Goal: Use online tool/utility: Utilize a website feature to perform a specific function

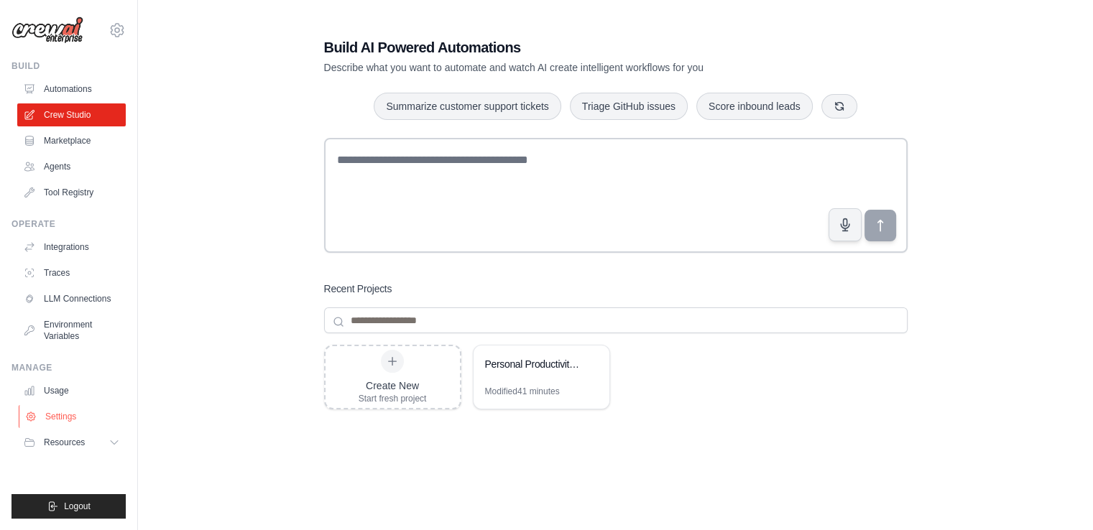
click at [77, 417] on link "Settings" at bounding box center [73, 416] width 108 height 23
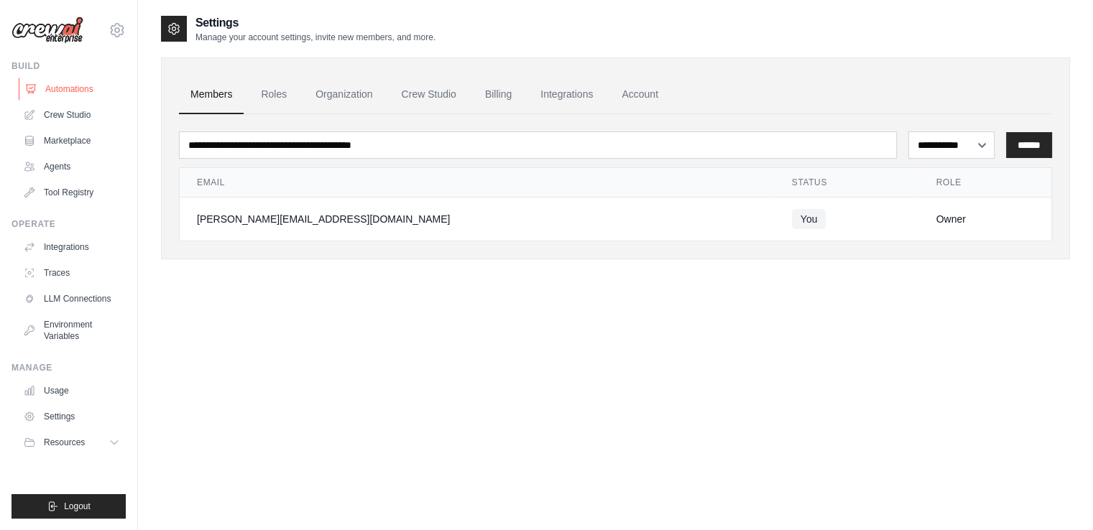
click at [77, 88] on link "Automations" at bounding box center [73, 89] width 108 height 23
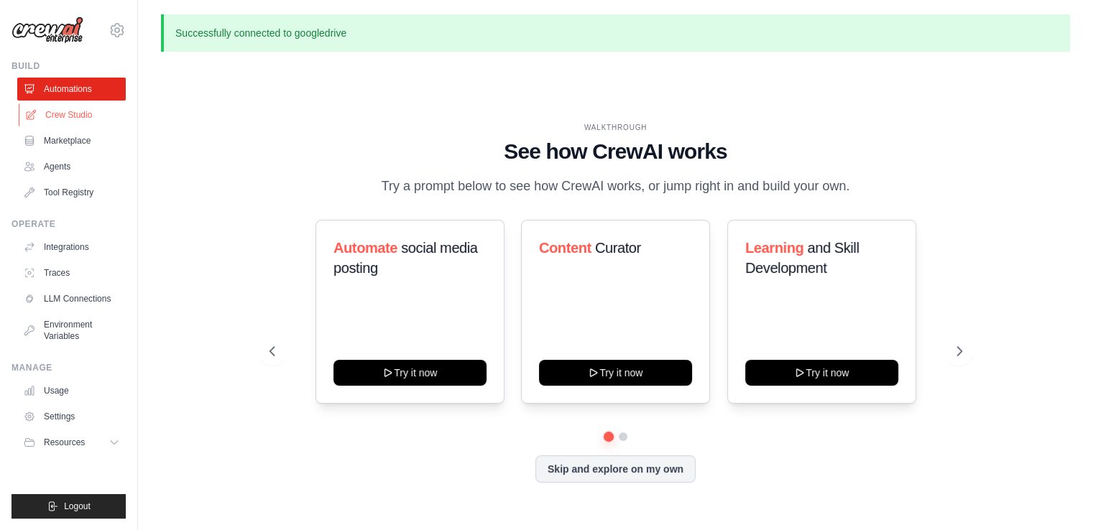
click at [90, 119] on link "Crew Studio" at bounding box center [73, 114] width 108 height 23
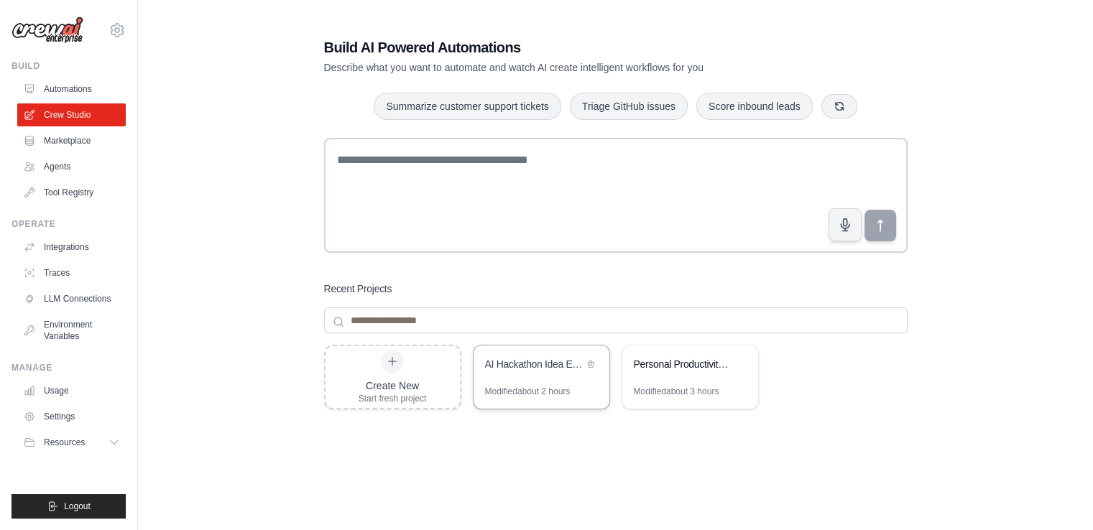
click at [514, 383] on div "AI Hackathon Idea Evaluator" at bounding box center [542, 366] width 136 height 40
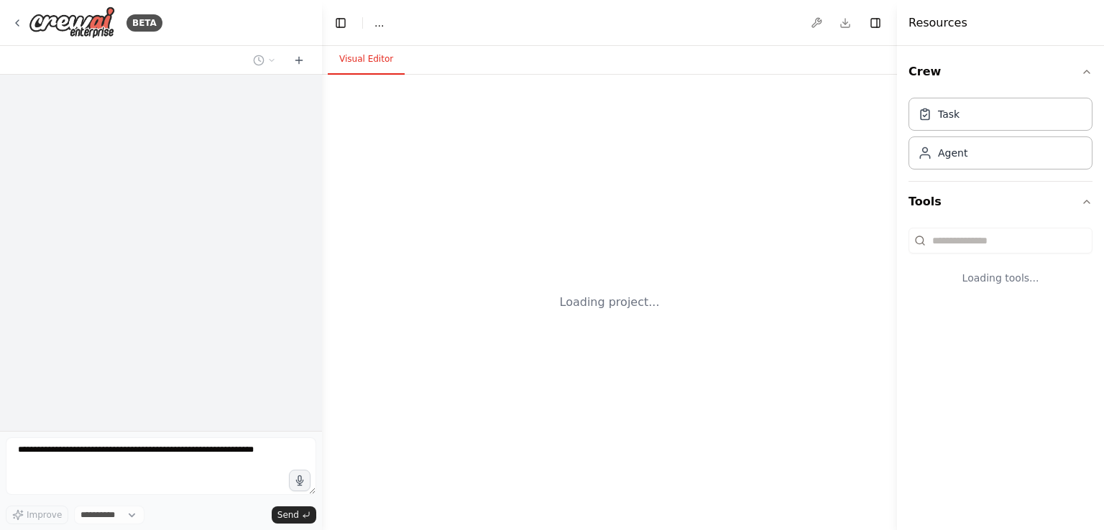
select select "****"
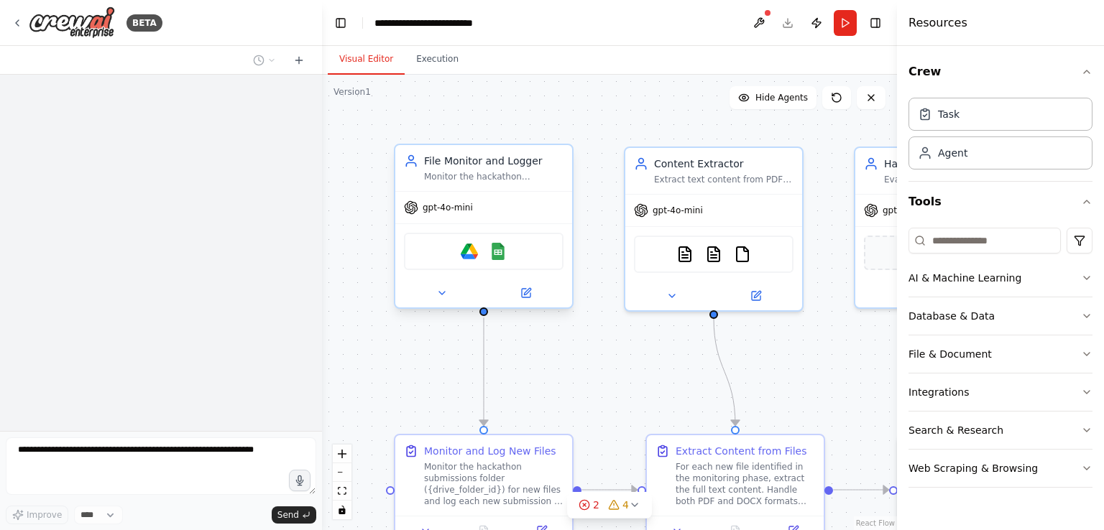
click at [520, 259] on div "Google Drive Google Sheets" at bounding box center [484, 251] width 160 height 37
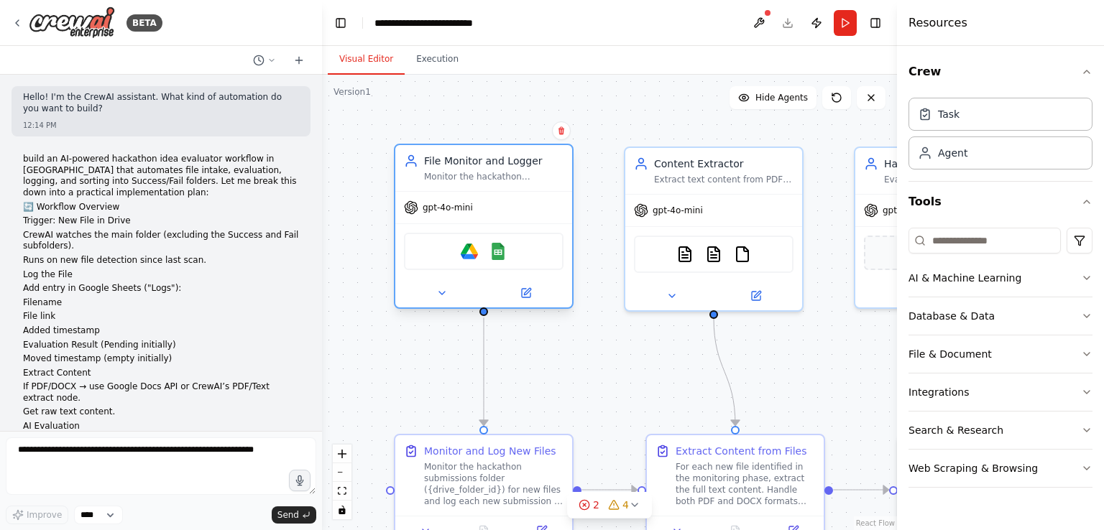
scroll to position [1870, 0]
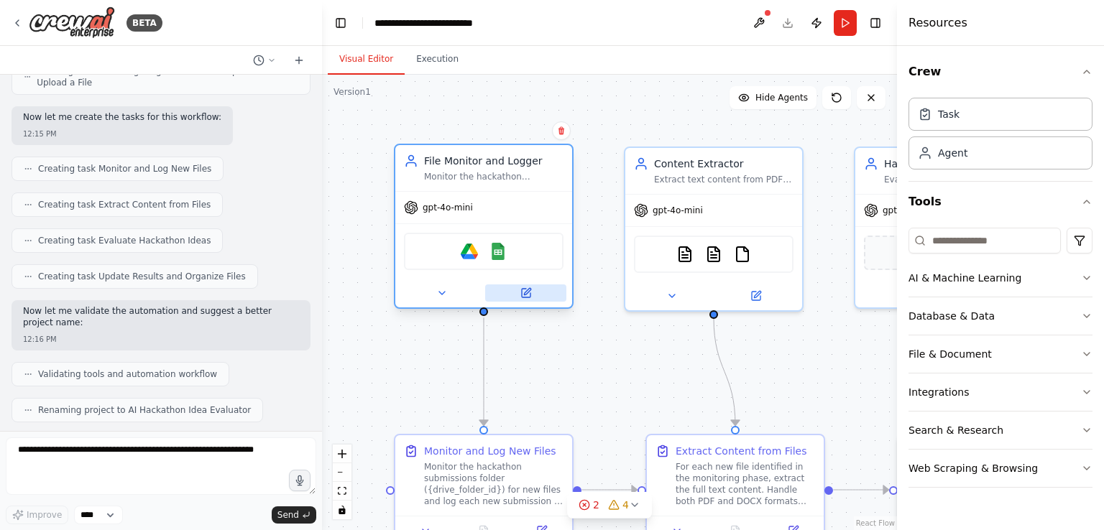
click at [530, 291] on icon at bounding box center [525, 292] width 11 height 11
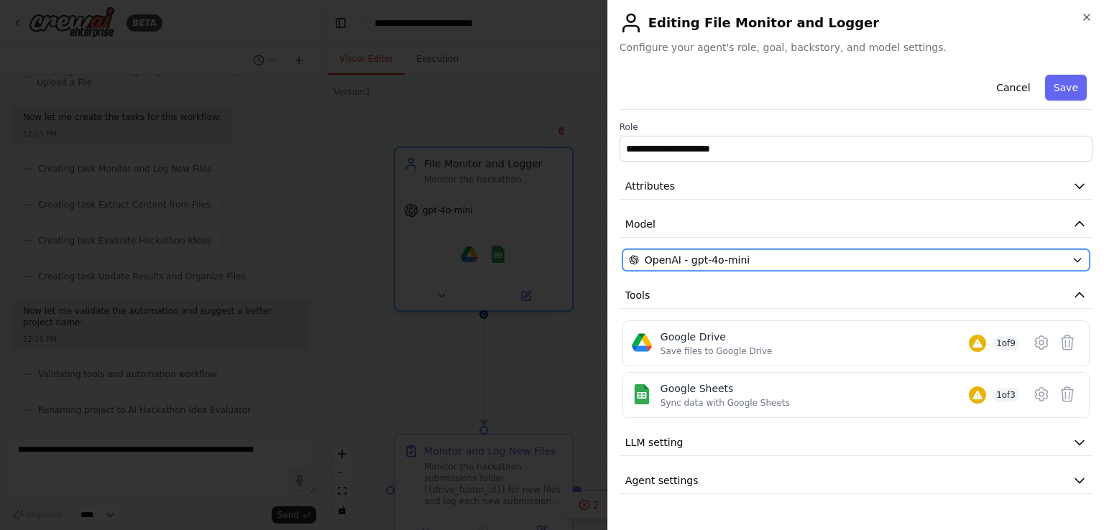
click at [739, 259] on span "OpenAI - gpt-4o-mini" at bounding box center [697, 260] width 105 height 14
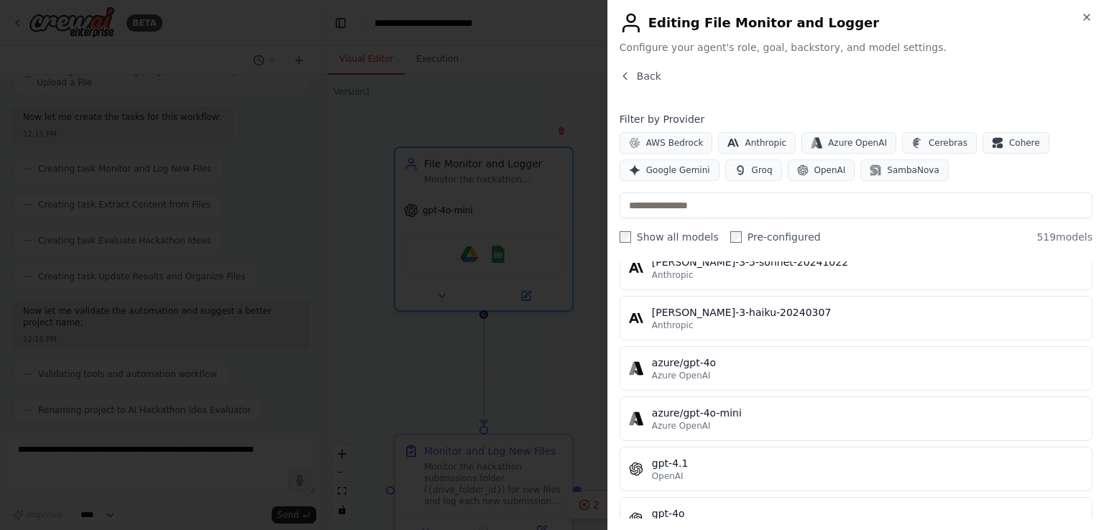
scroll to position [0, 0]
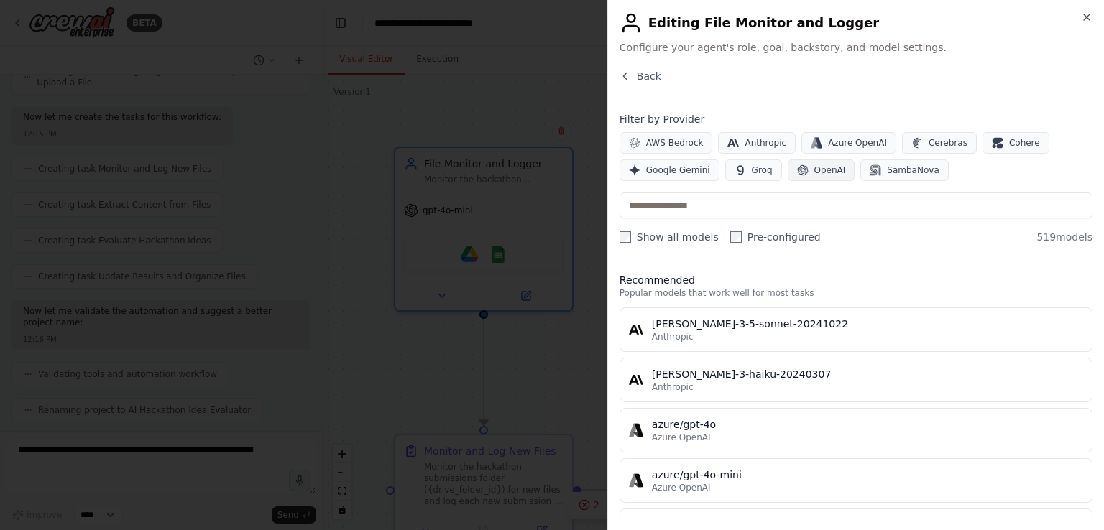
click at [803, 175] on button "OpenAI" at bounding box center [821, 171] width 68 height 22
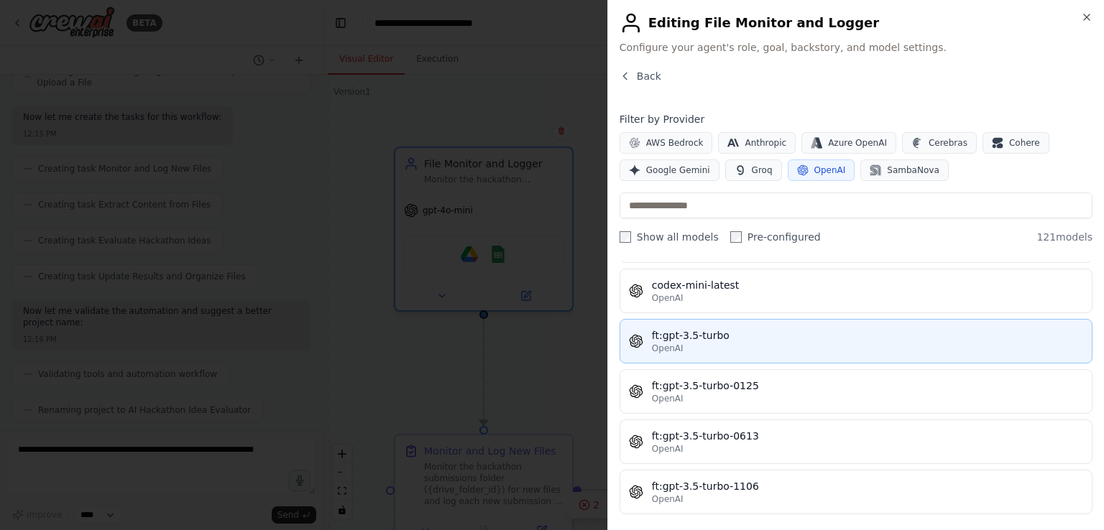
scroll to position [438, 0]
click at [779, 323] on button "ft:gpt-3.5-turbo OpenAI" at bounding box center [855, 340] width 473 height 45
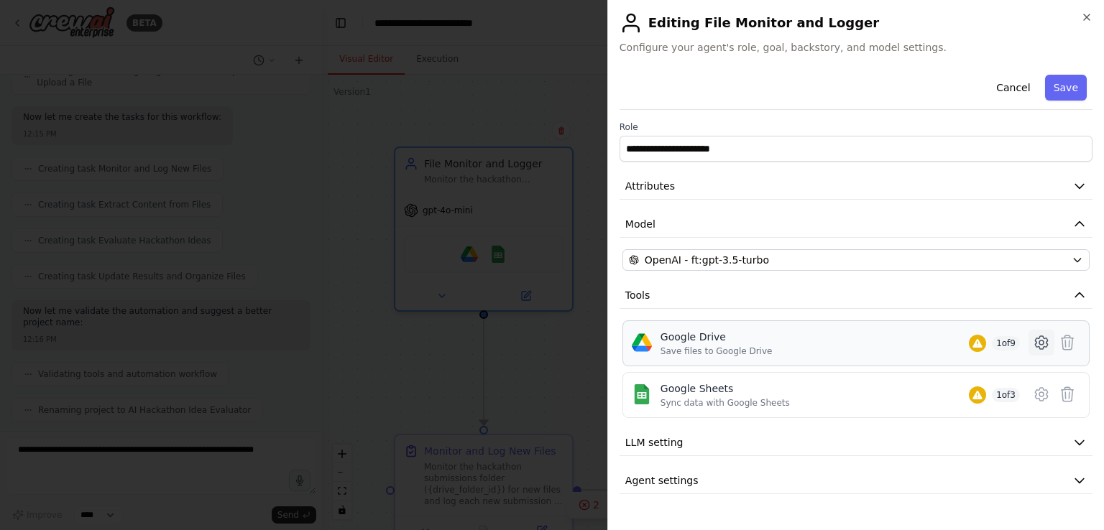
click at [1040, 344] on icon at bounding box center [1041, 342] width 17 height 17
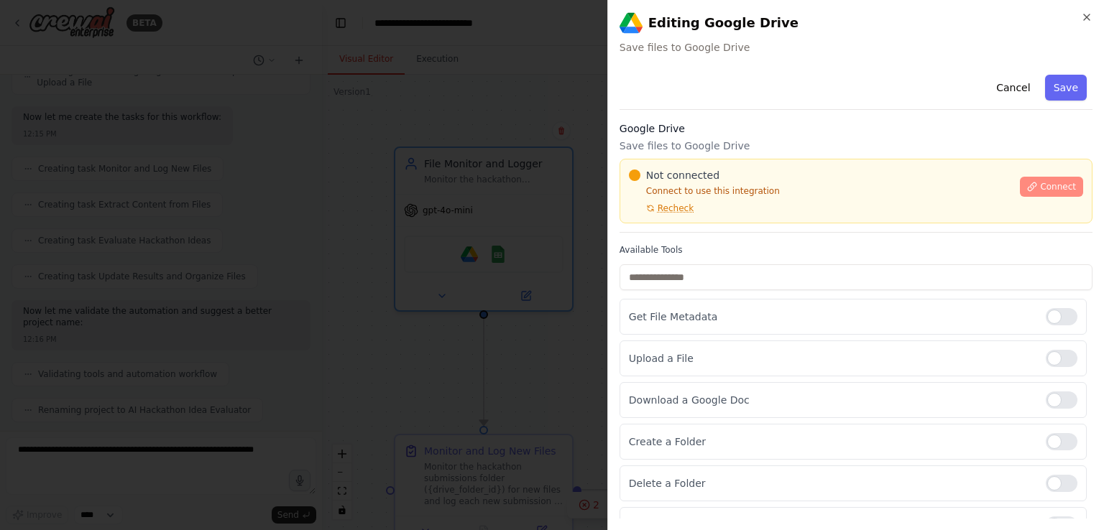
click at [1040, 188] on span "Connect" at bounding box center [1058, 186] width 36 height 11
click at [453, 211] on div at bounding box center [552, 265] width 1104 height 530
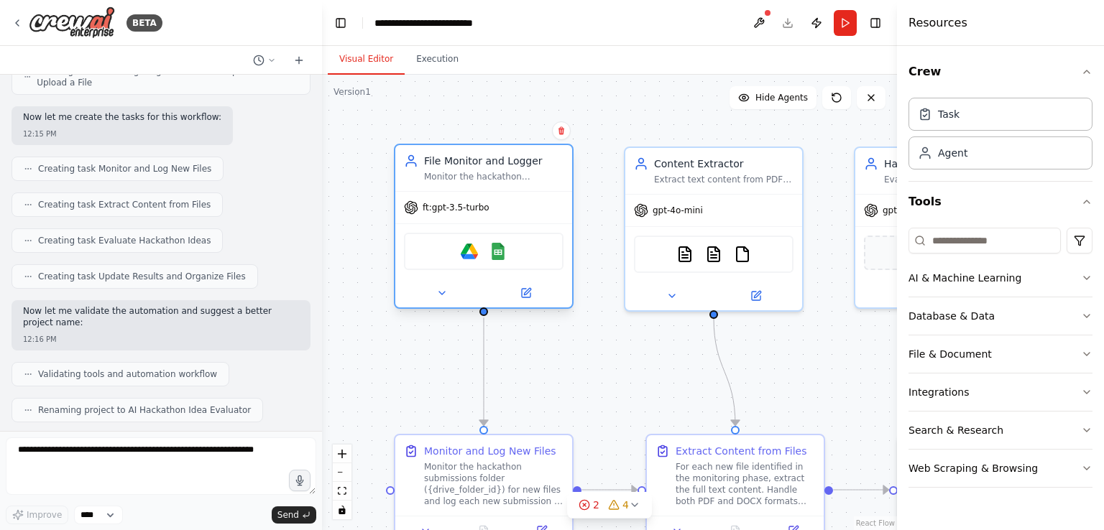
click at [540, 254] on div "Google Drive Google Sheets" at bounding box center [484, 251] width 160 height 37
click at [523, 292] on icon at bounding box center [526, 293] width 9 height 9
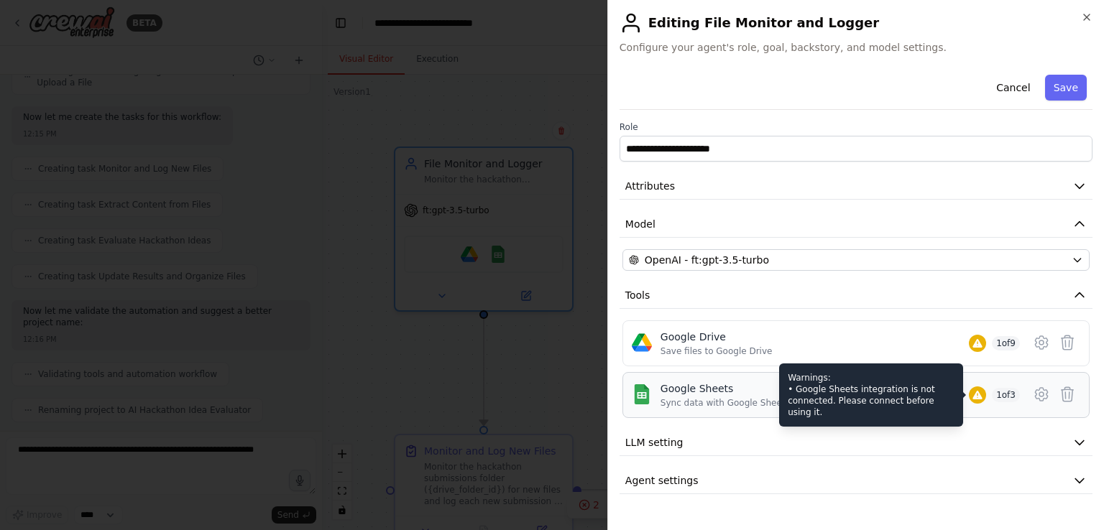
click at [971, 399] on div at bounding box center [977, 395] width 17 height 17
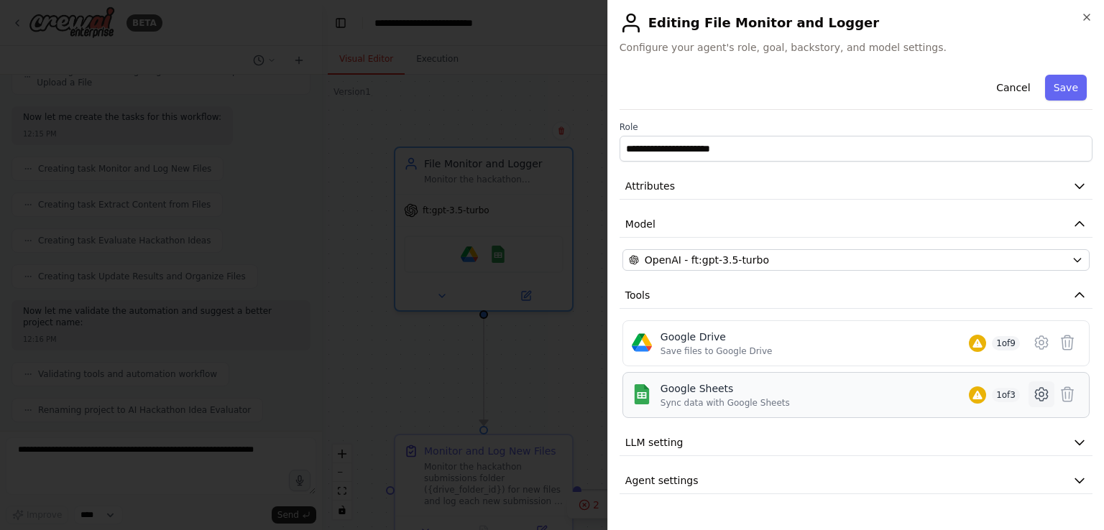
click at [1040, 401] on icon at bounding box center [1041, 394] width 17 height 17
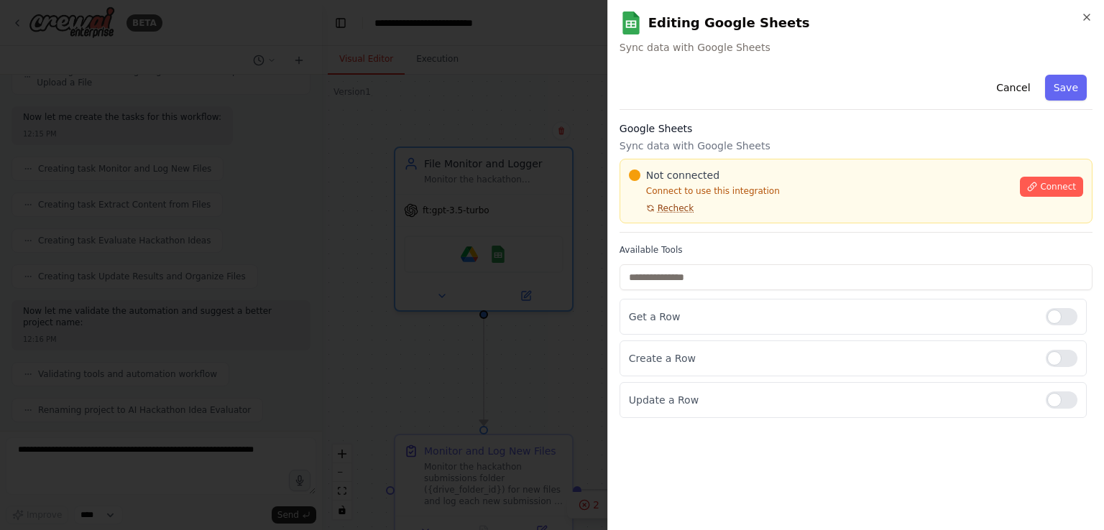
click at [680, 210] on span "Recheck" at bounding box center [675, 208] width 36 height 11
click at [1043, 185] on span "Connect" at bounding box center [1058, 186] width 36 height 11
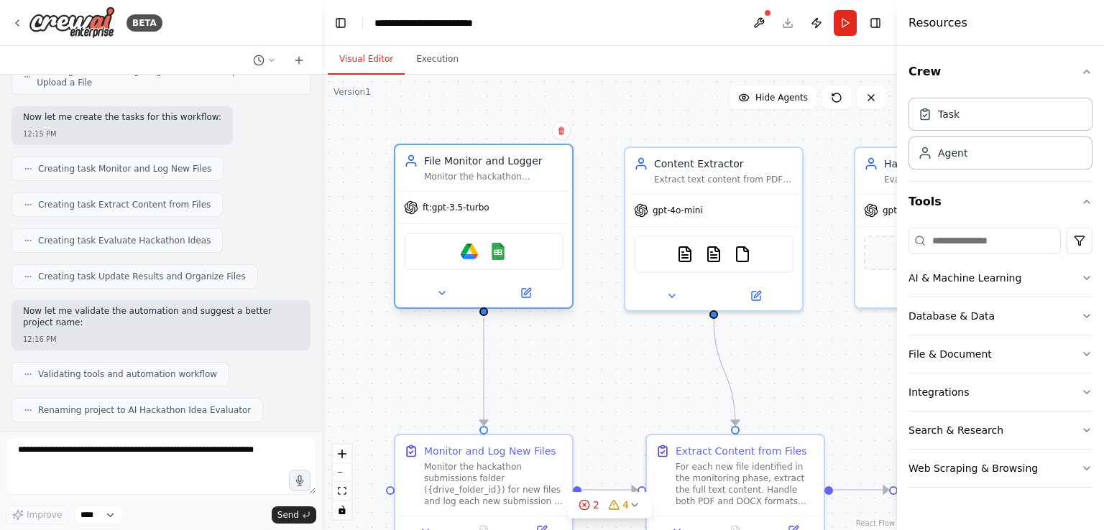
click at [496, 230] on div "Google Drive Google Sheets" at bounding box center [483, 250] width 177 height 55
click at [525, 290] on icon at bounding box center [526, 293] width 9 height 9
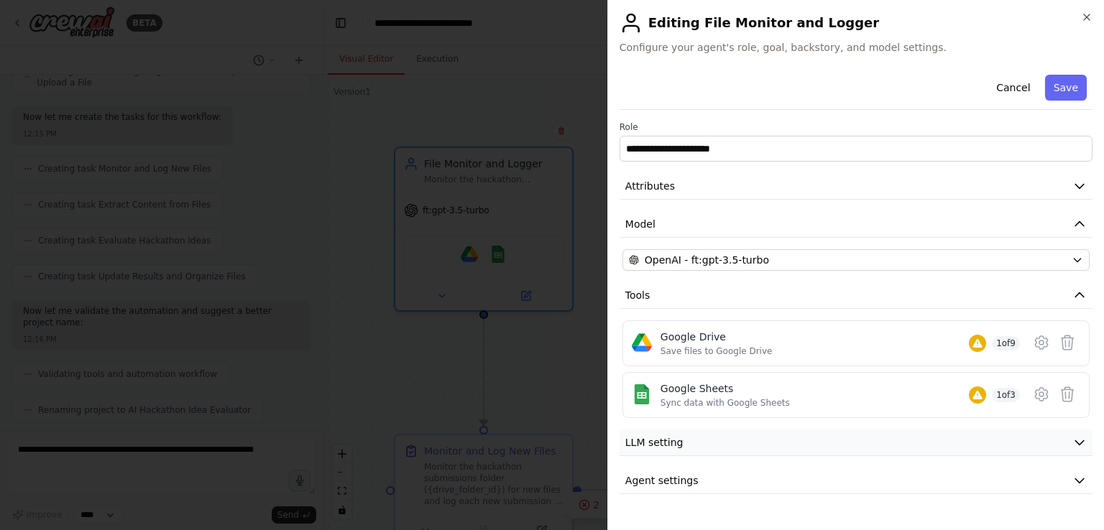
click at [818, 448] on button "LLM setting" at bounding box center [855, 443] width 473 height 27
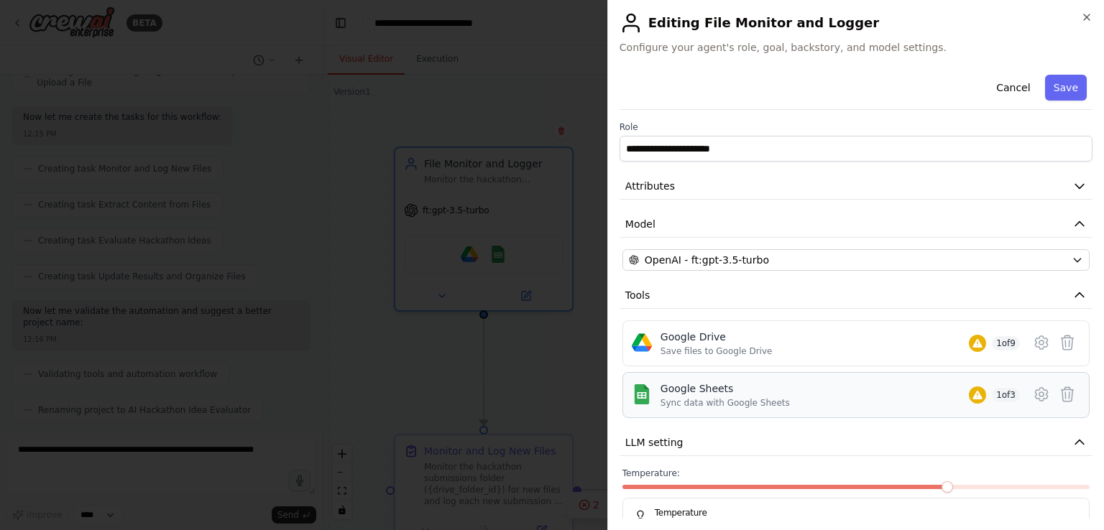
scroll to position [88, 0]
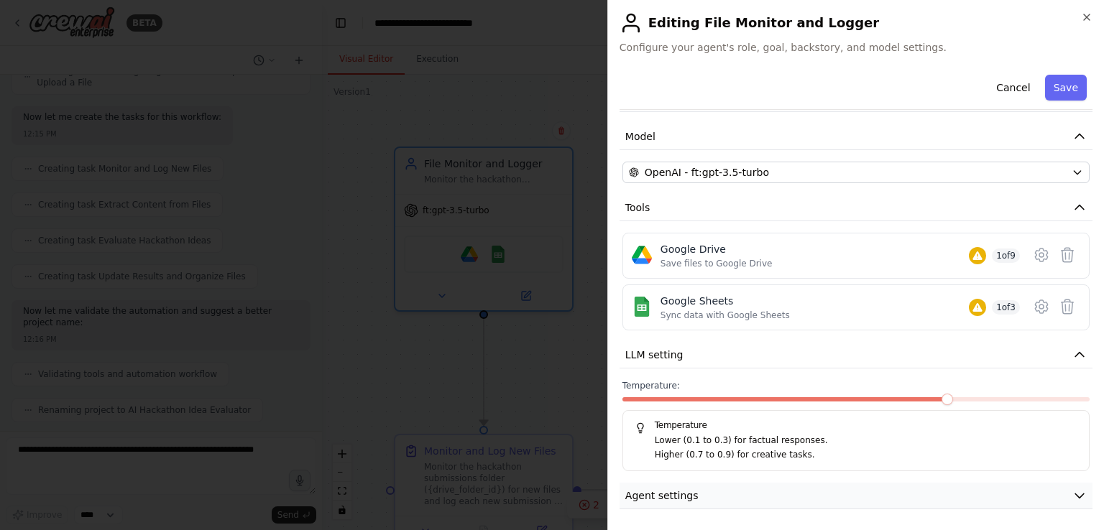
click at [756, 489] on button "Agent settings" at bounding box center [855, 496] width 473 height 27
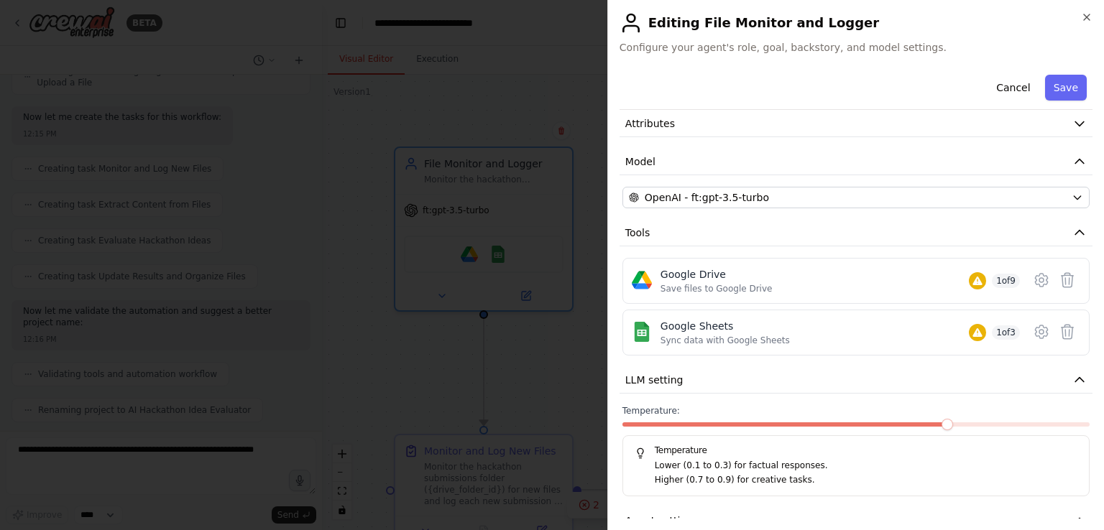
scroll to position [0, 0]
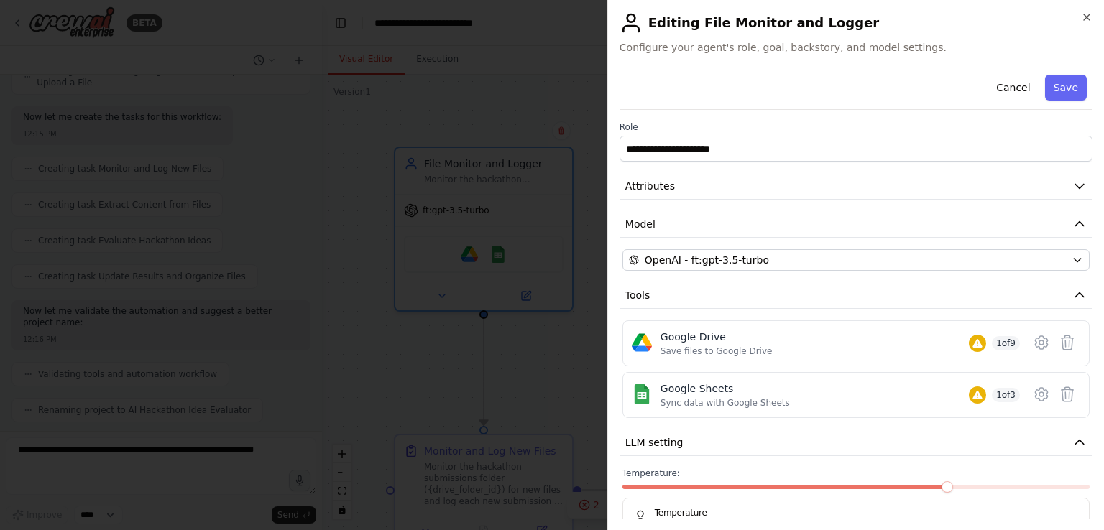
click at [1094, 13] on div "**********" at bounding box center [855, 265] width 496 height 530
click at [1088, 13] on icon "button" at bounding box center [1086, 16] width 11 height 11
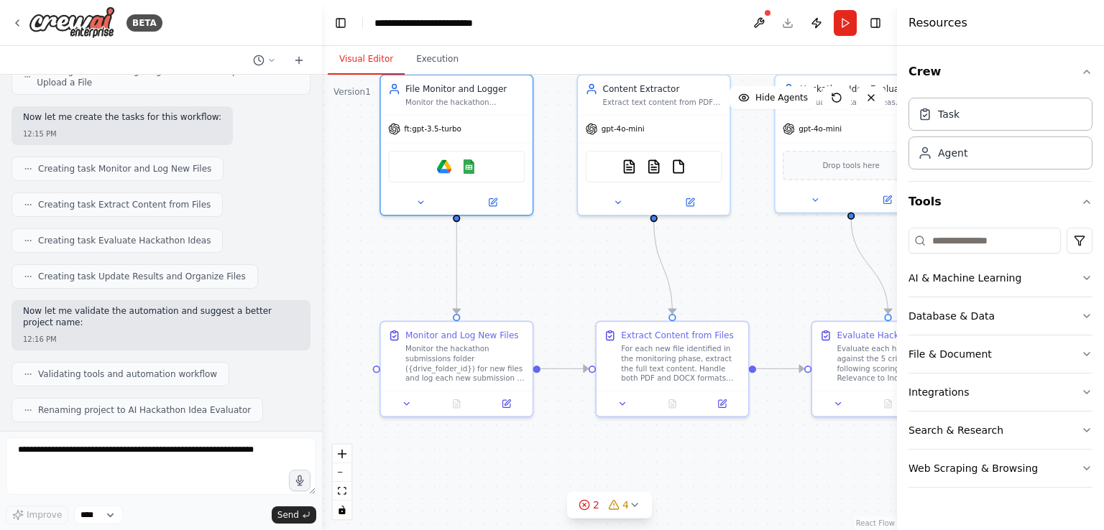
drag, startPoint x: 609, startPoint y: 422, endPoint x: 563, endPoint y: 327, distance: 105.1
click at [563, 327] on div ".deletable-edge-delete-btn { width: 20px; height: 20px; border: 0px solid #ffff…" at bounding box center [609, 303] width 575 height 456
click at [841, 17] on button "Run" at bounding box center [844, 23] width 23 height 26
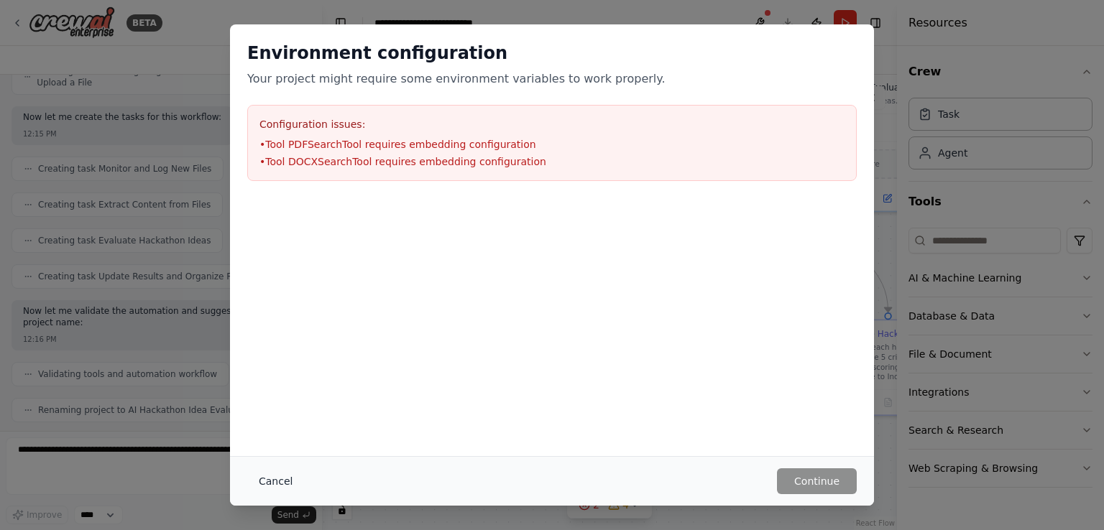
click at [287, 476] on button "Cancel" at bounding box center [275, 481] width 57 height 26
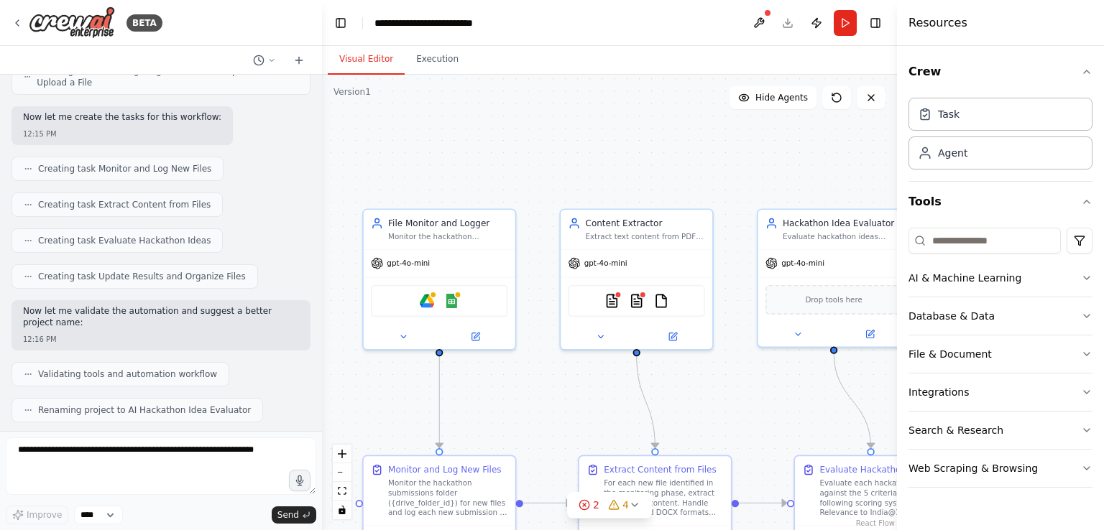
drag, startPoint x: 573, startPoint y: 228, endPoint x: 552, endPoint y: 375, distance: 148.8
click at [552, 375] on div ".deletable-edge-delete-btn { width: 20px; height: 20px; border: 0px solid #ffff…" at bounding box center [609, 303] width 575 height 456
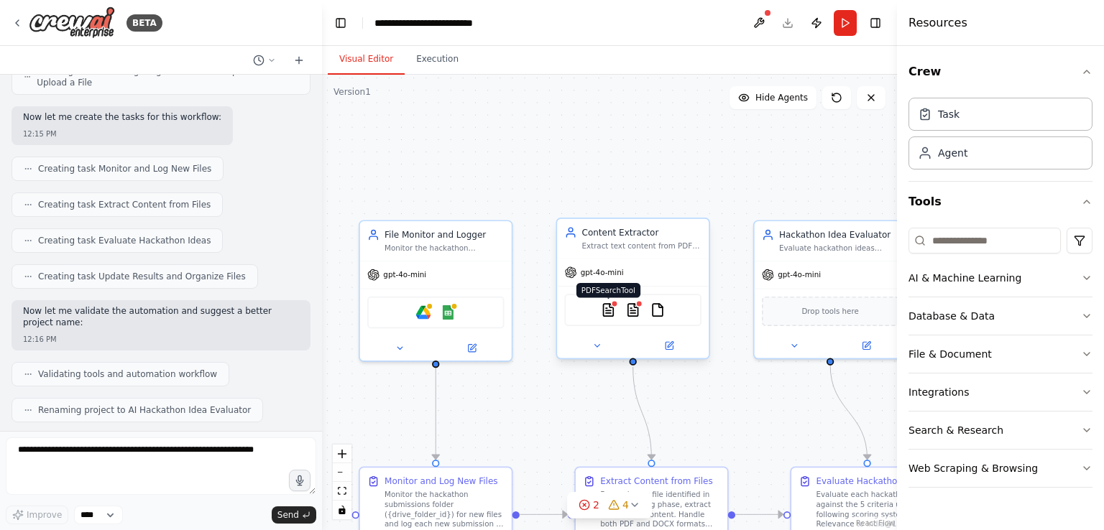
click at [609, 311] on img at bounding box center [608, 309] width 15 height 15
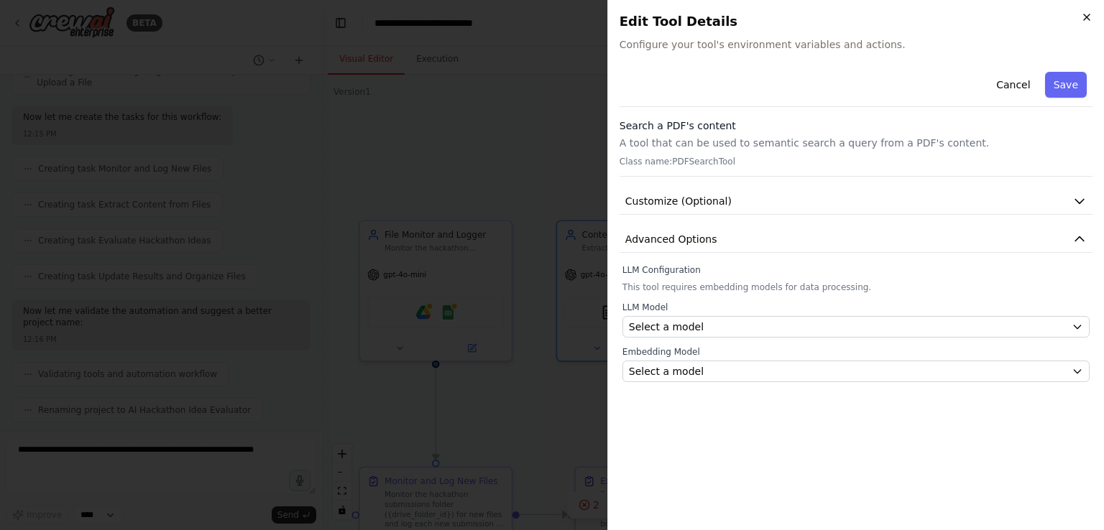
click at [1088, 12] on icon "button" at bounding box center [1086, 16] width 11 height 11
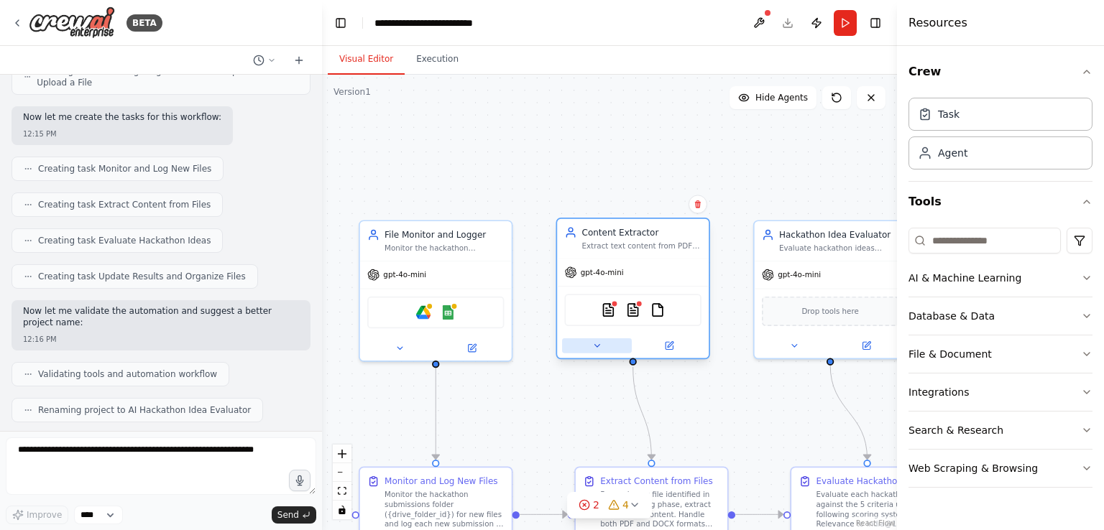
click at [595, 348] on icon at bounding box center [597, 346] width 10 height 10
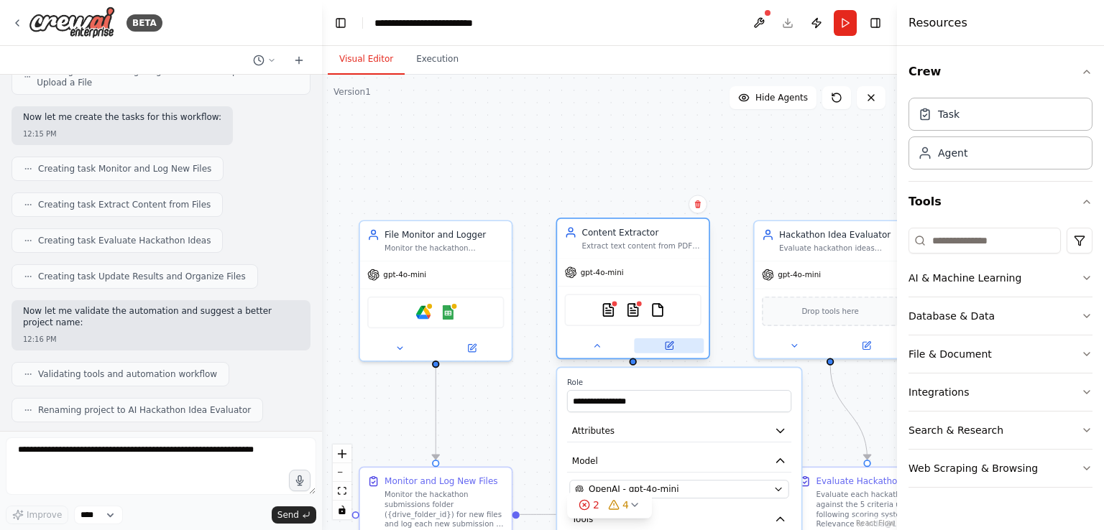
click at [673, 343] on icon at bounding box center [669, 346] width 10 height 10
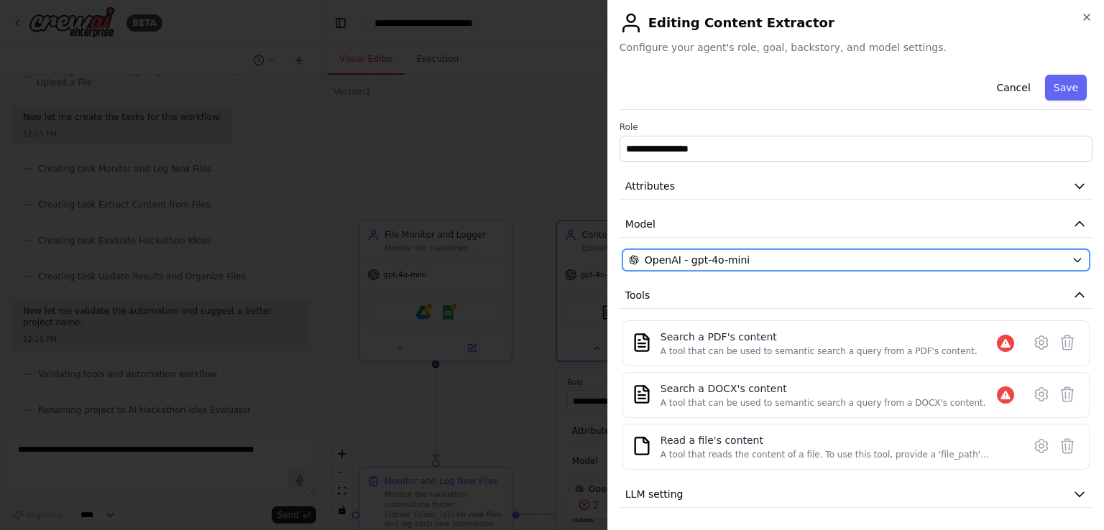
click at [698, 267] on button "OpenAI - gpt-4o-mini" at bounding box center [855, 260] width 467 height 22
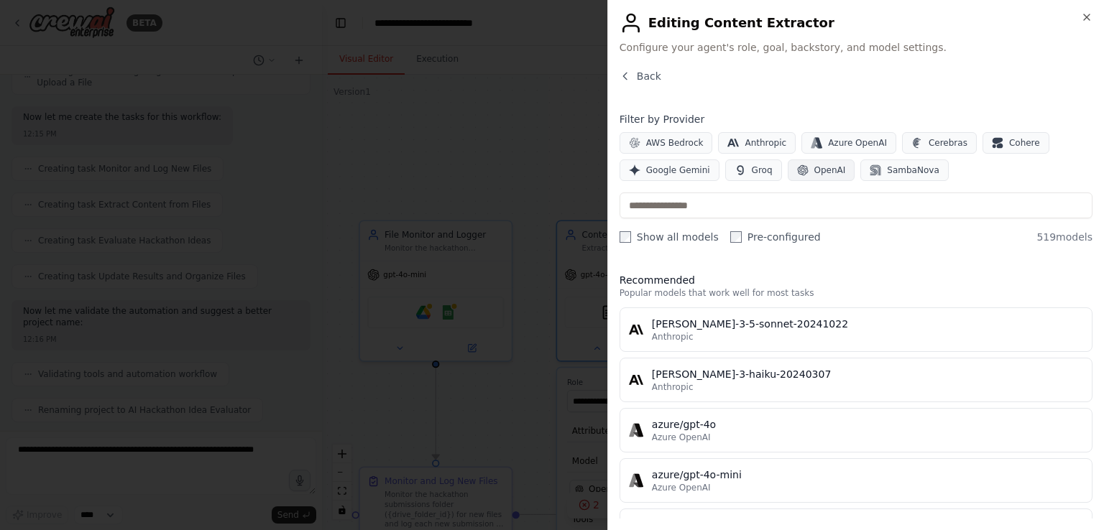
click at [801, 170] on button "OpenAI" at bounding box center [821, 171] width 68 height 22
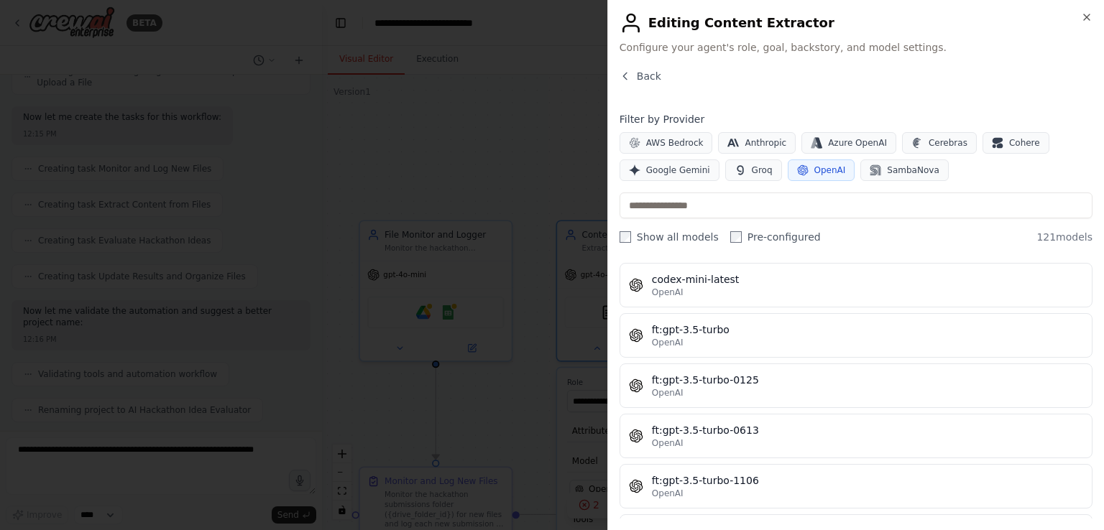
scroll to position [453, 0]
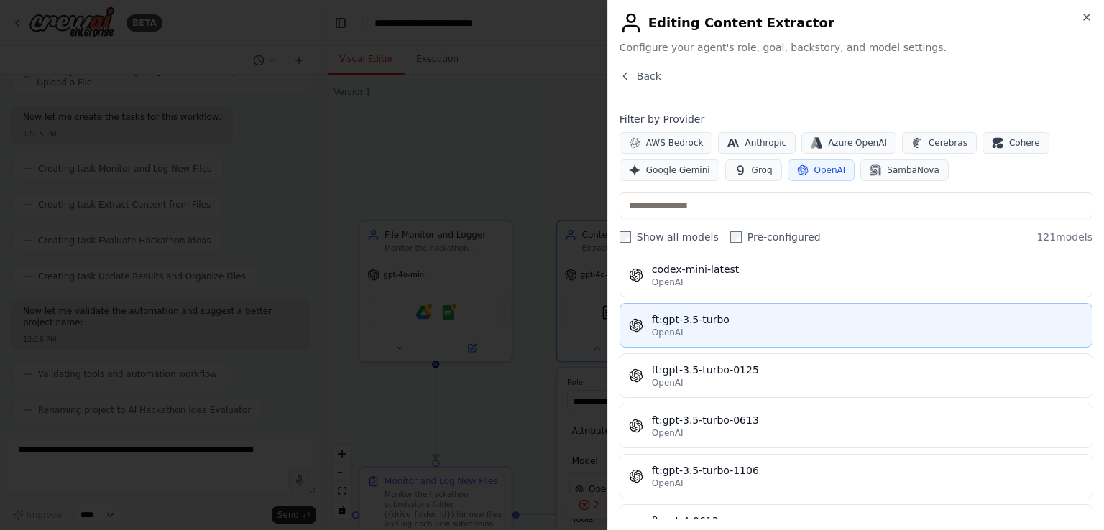
click at [736, 334] on div "OpenAI" at bounding box center [867, 332] width 431 height 11
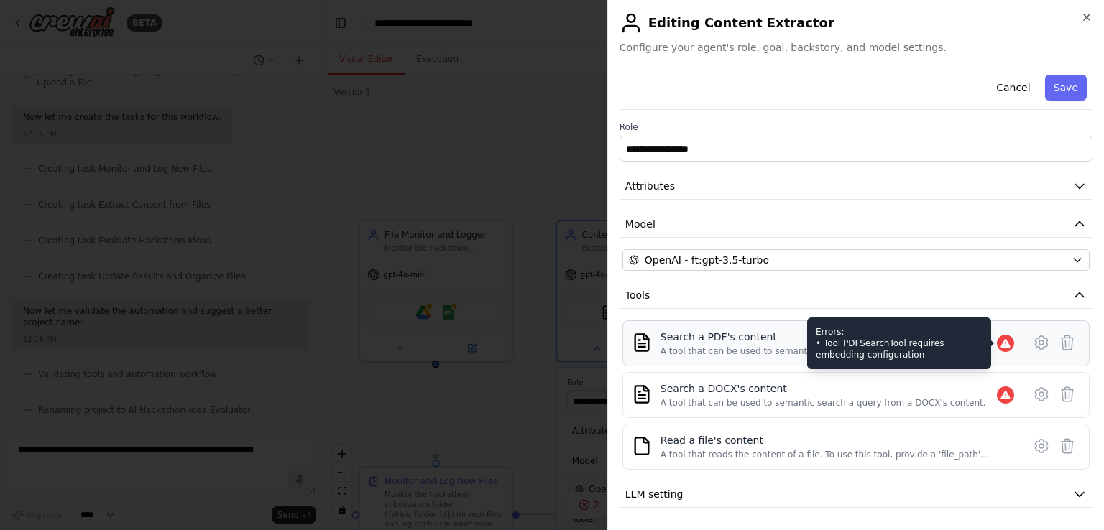
click at [999, 342] on icon at bounding box center [1004, 343] width 11 height 11
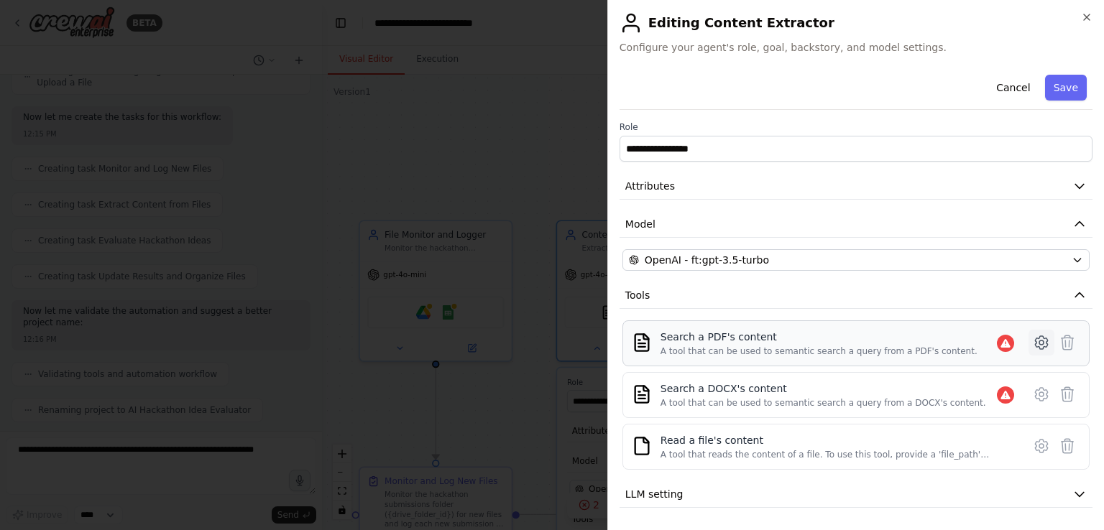
click at [1033, 344] on icon at bounding box center [1041, 342] width 17 height 17
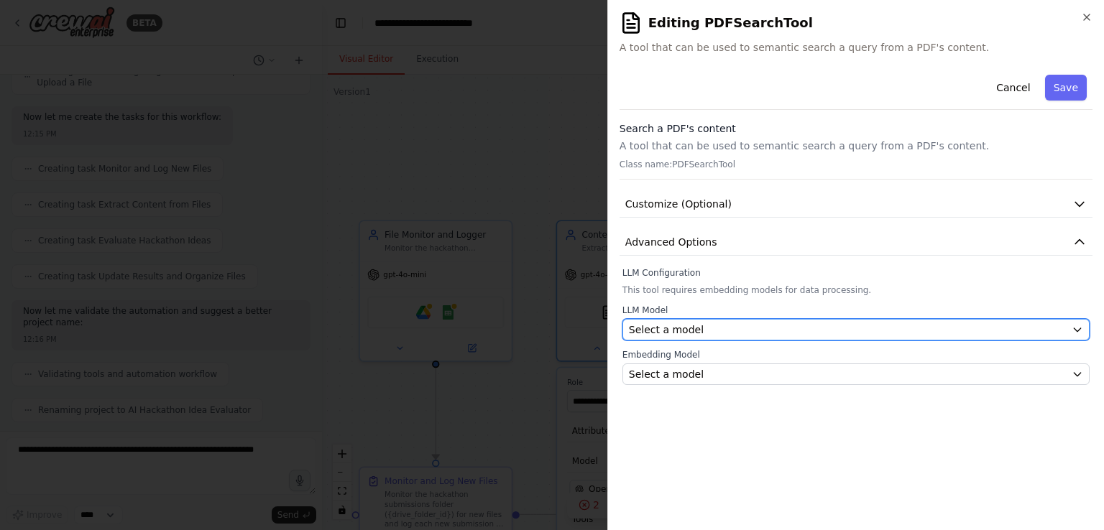
click at [693, 325] on div "Select a model" at bounding box center [847, 330] width 437 height 14
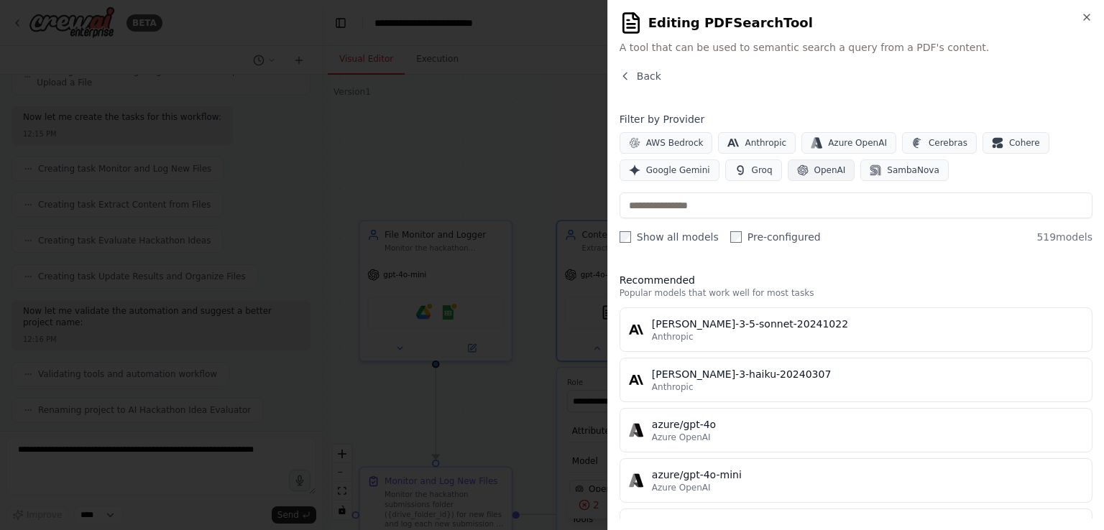
click at [805, 177] on button "OpenAI" at bounding box center [821, 171] width 68 height 22
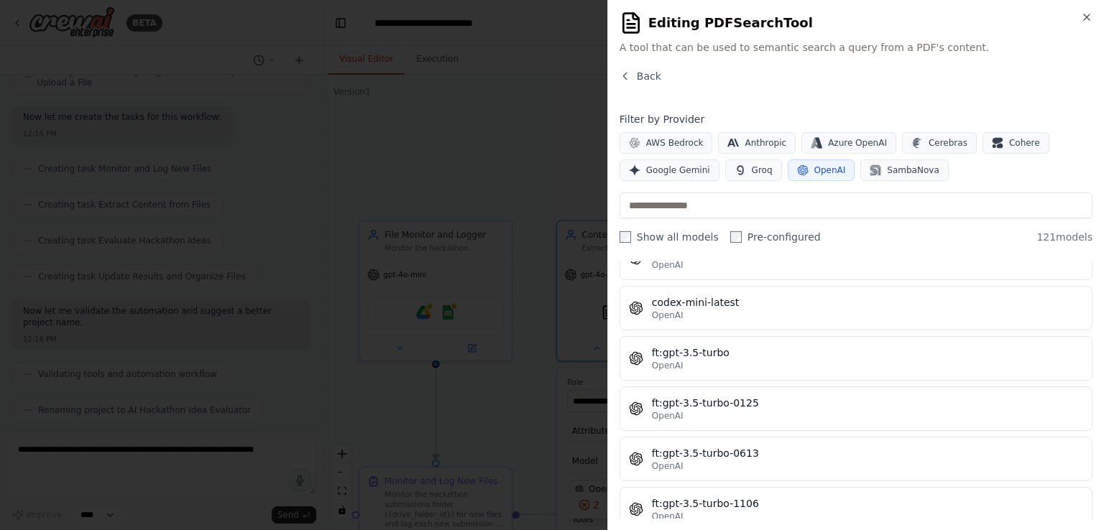
scroll to position [443, 0]
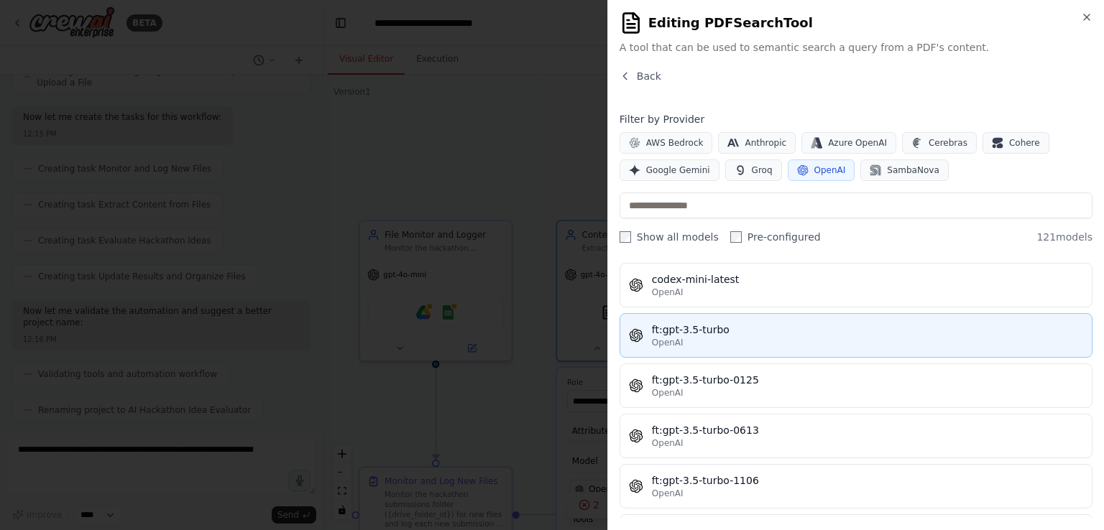
click at [767, 341] on div "OpenAI" at bounding box center [867, 342] width 431 height 11
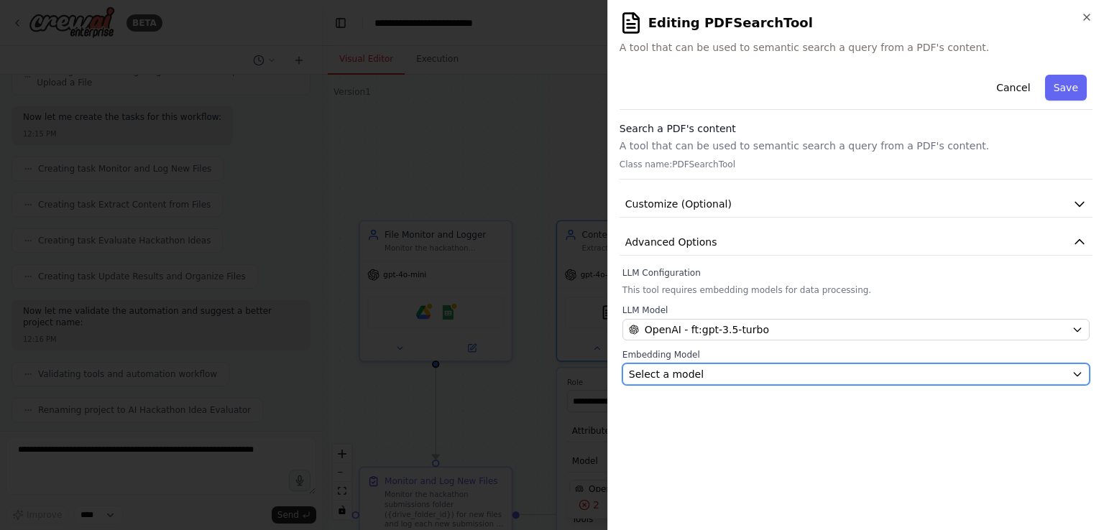
click at [739, 370] on div "Select a model" at bounding box center [847, 374] width 437 height 14
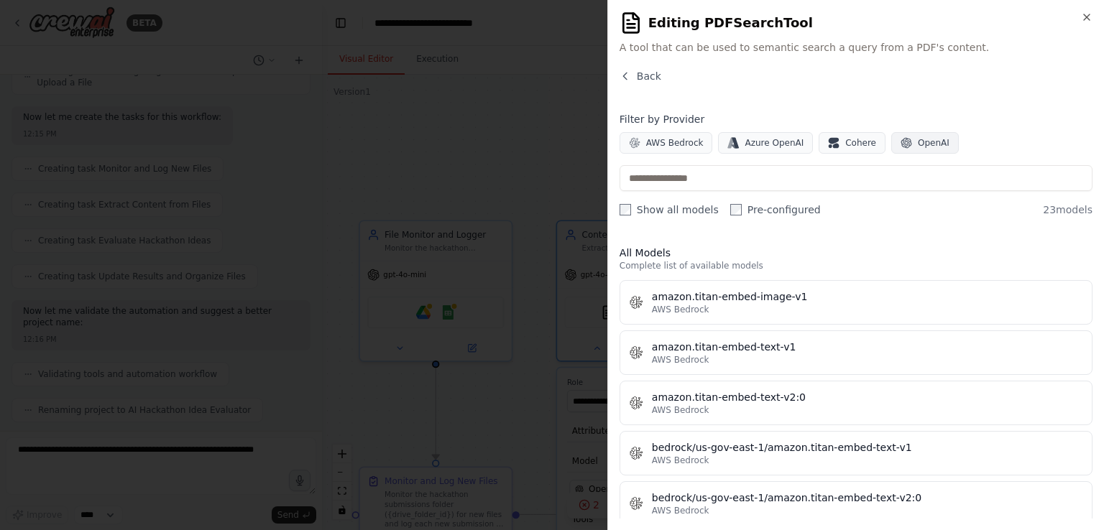
click at [900, 140] on icon "button" at bounding box center [905, 142] width 11 height 11
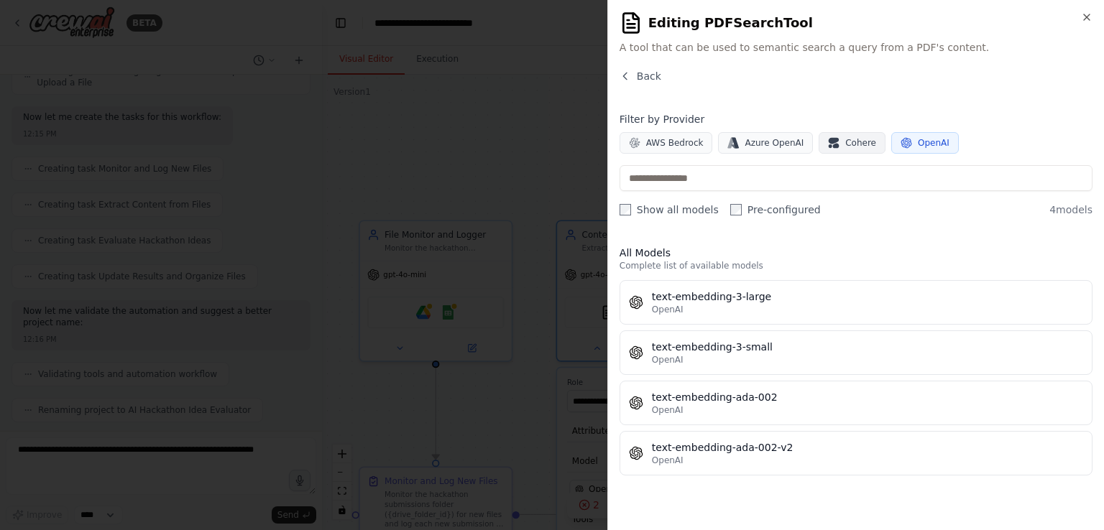
click at [821, 136] on button "Cohere" at bounding box center [851, 143] width 67 height 22
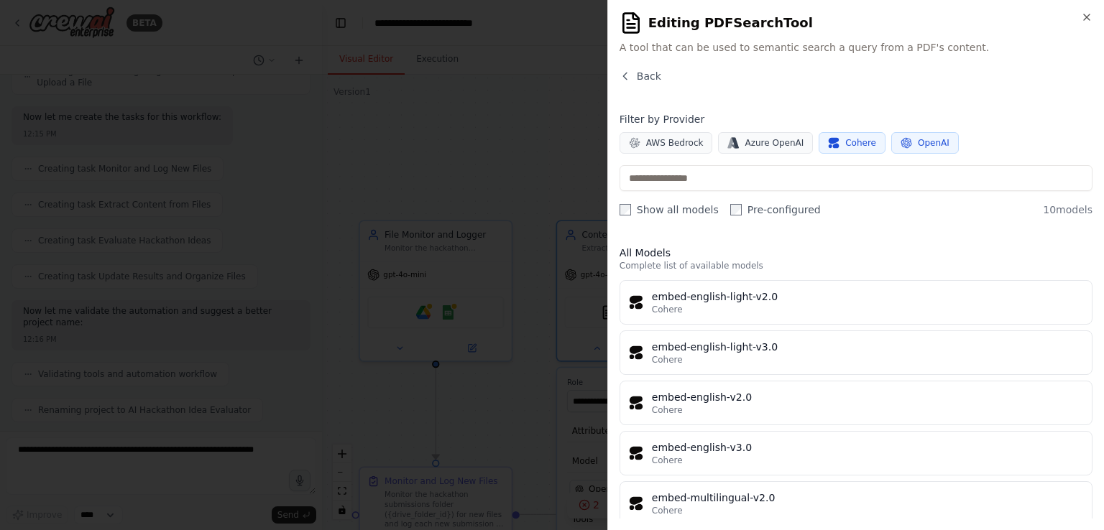
click at [891, 139] on button "OpenAI" at bounding box center [925, 143] width 68 height 22
click at [900, 142] on icon "button" at bounding box center [905, 142] width 11 height 11
click at [821, 150] on button "Cohere" at bounding box center [851, 143] width 67 height 22
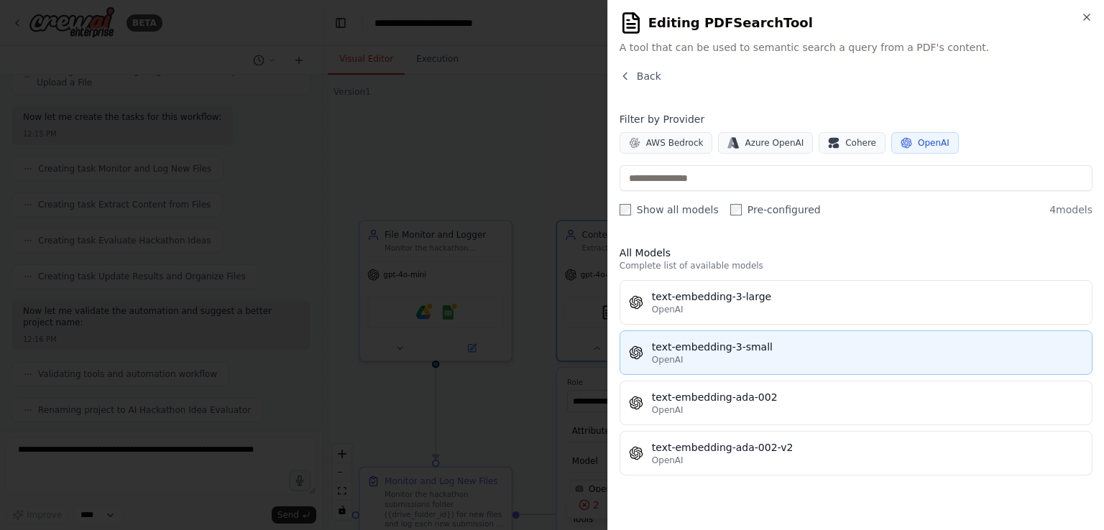
click at [785, 371] on button "text-embedding-3-small OpenAI" at bounding box center [855, 353] width 473 height 45
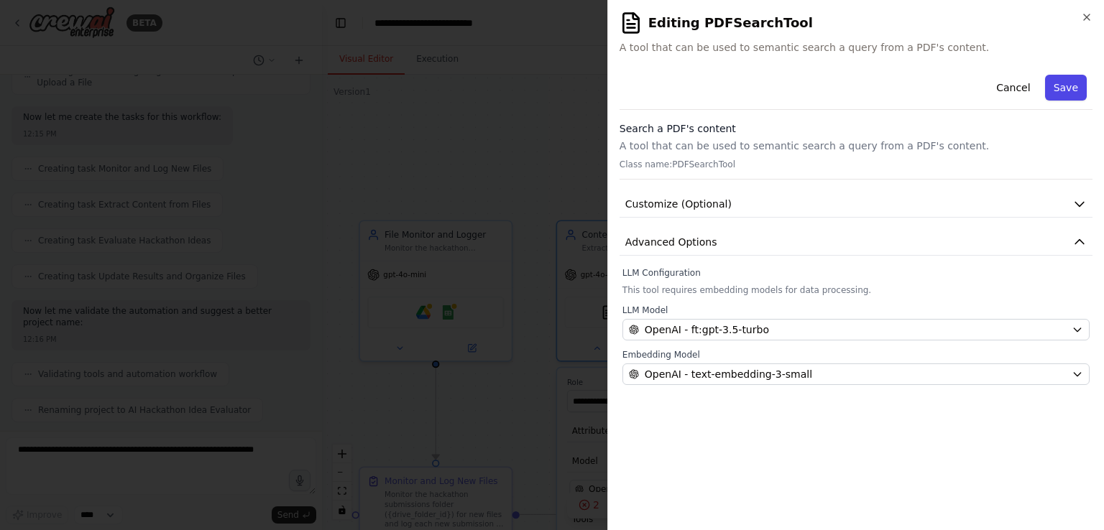
click at [1058, 88] on button "Save" at bounding box center [1066, 88] width 42 height 26
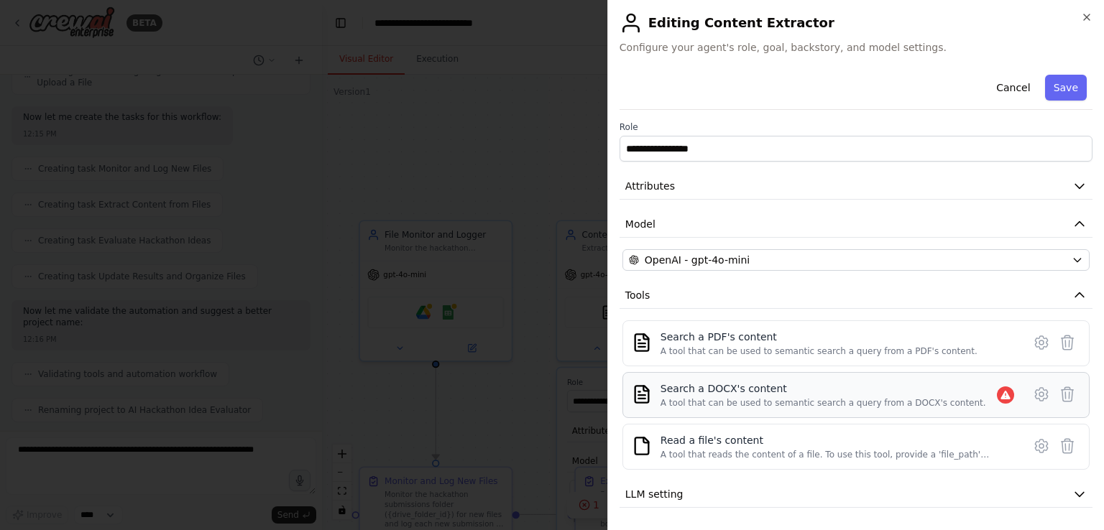
scroll to position [37, 0]
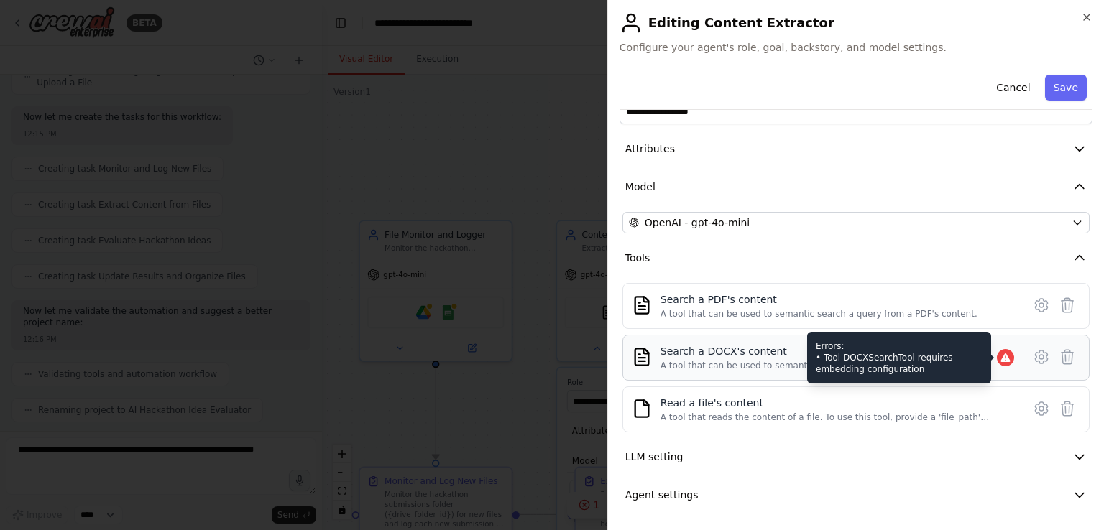
click at [999, 353] on icon at bounding box center [1004, 357] width 11 height 11
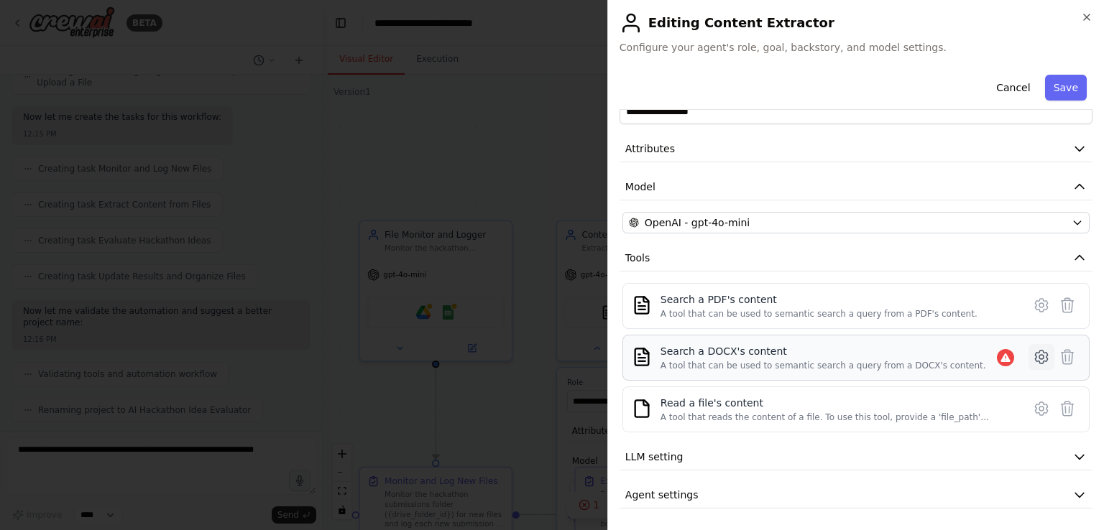
click at [1035, 360] on icon at bounding box center [1041, 357] width 12 height 13
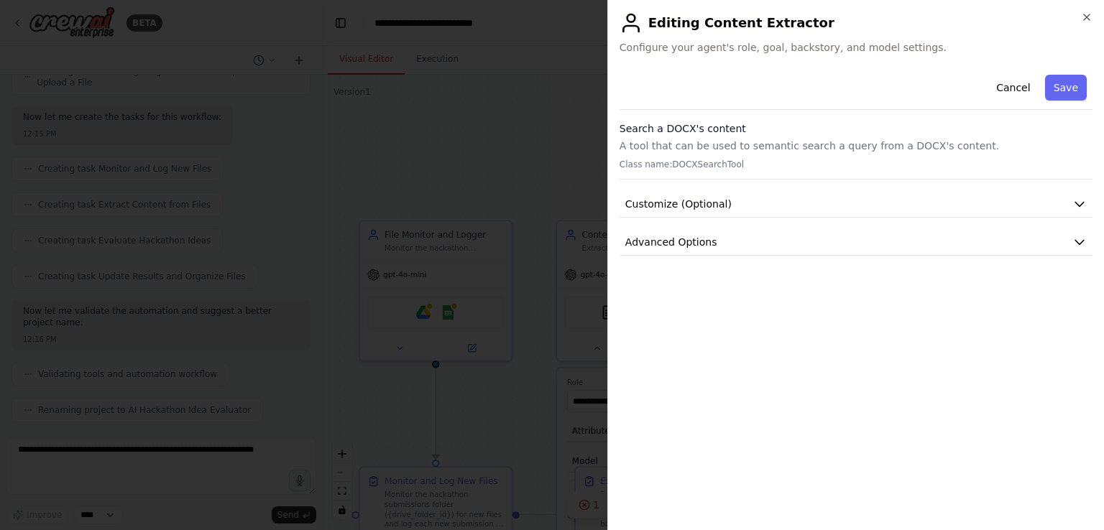
scroll to position [0, 0]
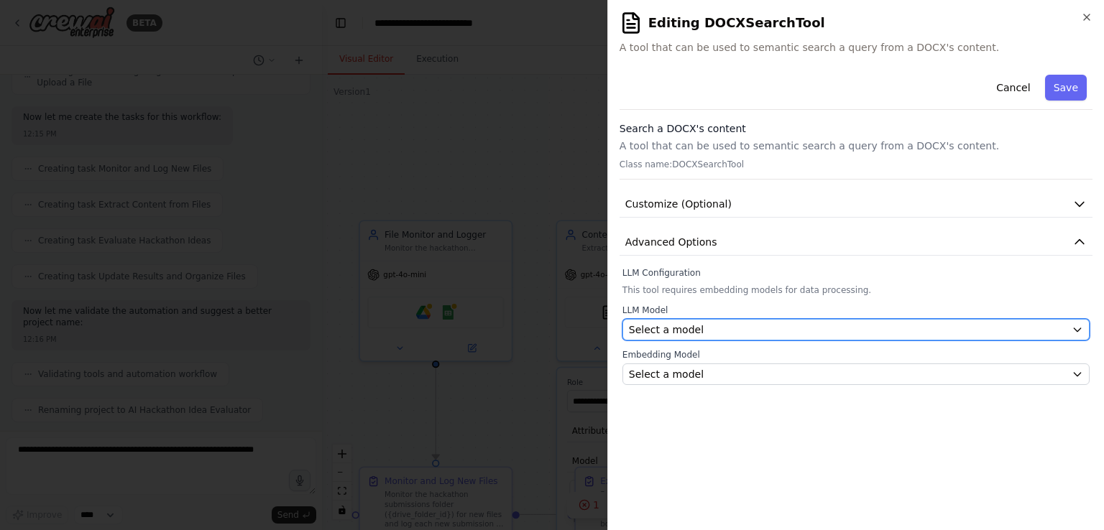
click at [880, 331] on div "Select a model" at bounding box center [847, 330] width 437 height 14
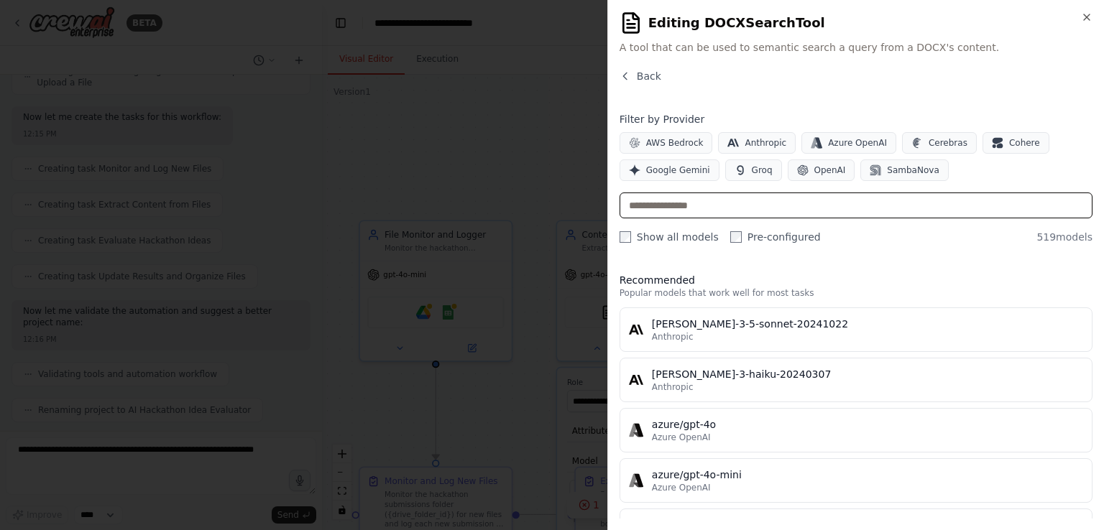
click at [769, 212] on input "text" at bounding box center [855, 206] width 473 height 26
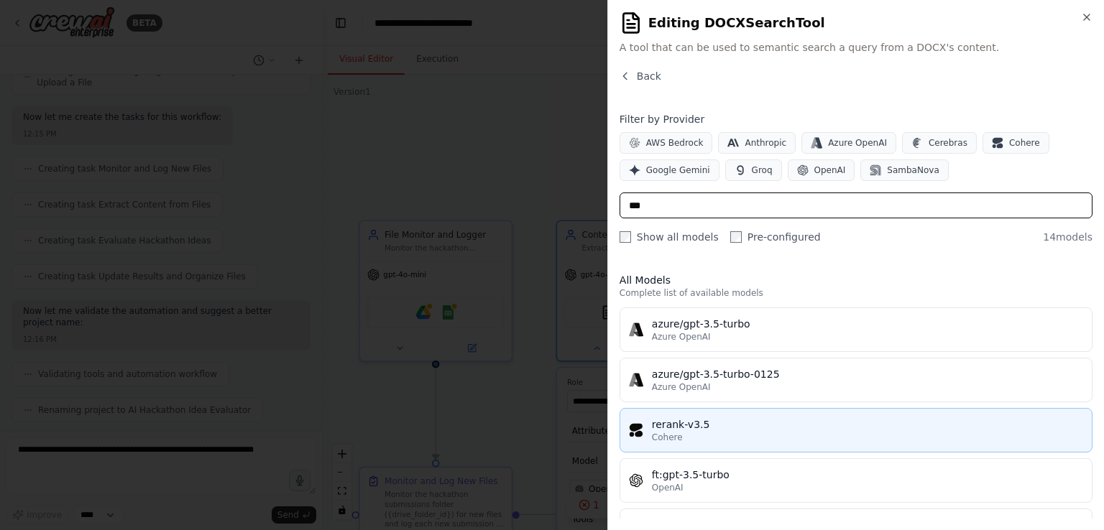
scroll to position [80, 0]
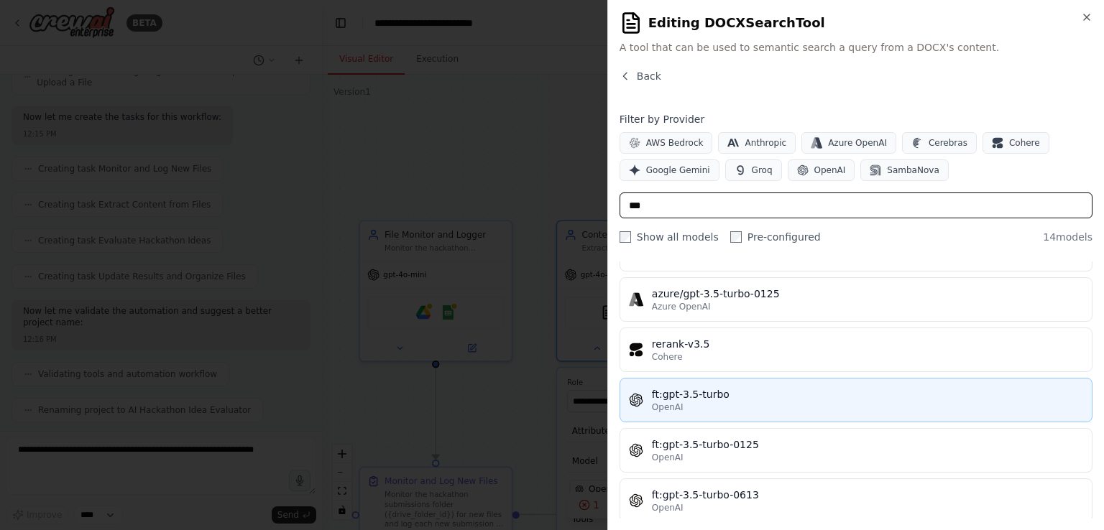
type input "***"
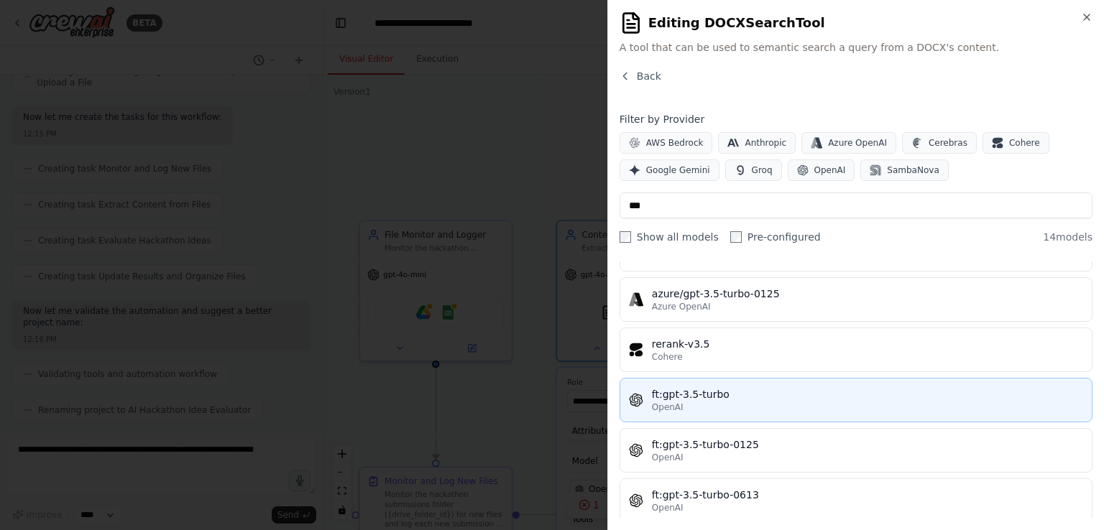
click at [729, 407] on div "OpenAI" at bounding box center [867, 407] width 431 height 11
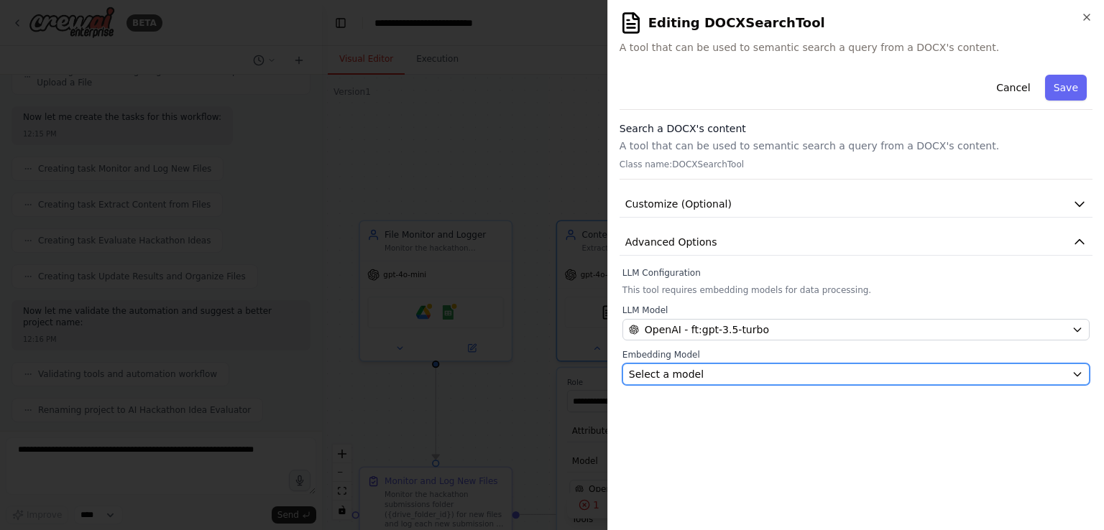
click at [694, 373] on div "Select a model" at bounding box center [847, 374] width 437 height 14
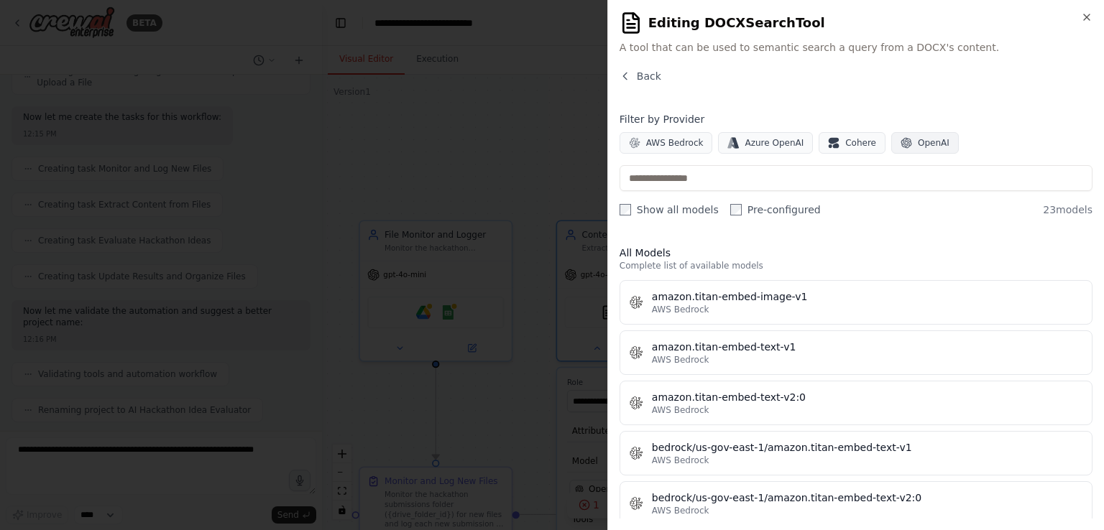
click at [900, 142] on icon "button" at bounding box center [905, 142] width 11 height 11
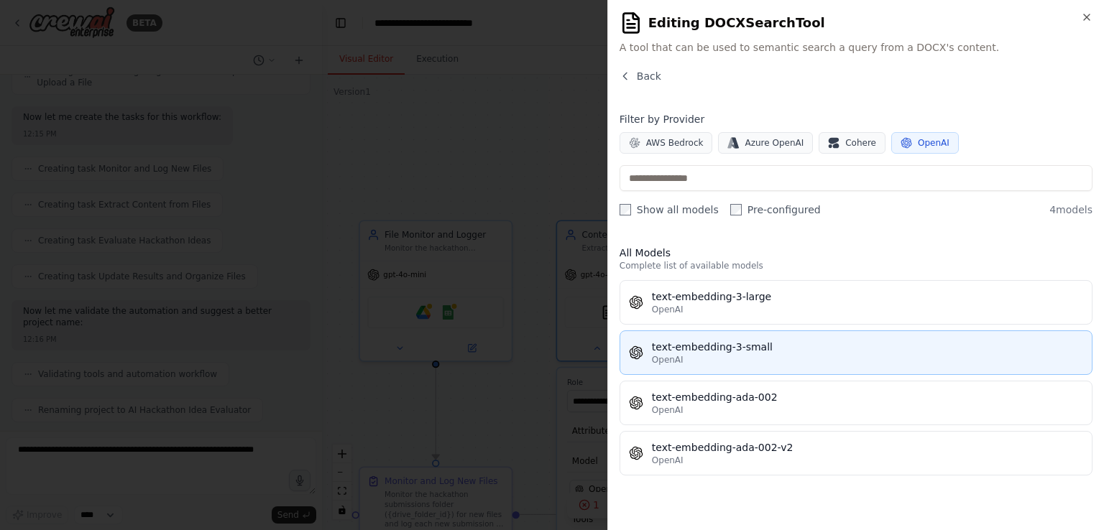
click at [748, 369] on button "text-embedding-3-small OpenAI" at bounding box center [855, 353] width 473 height 45
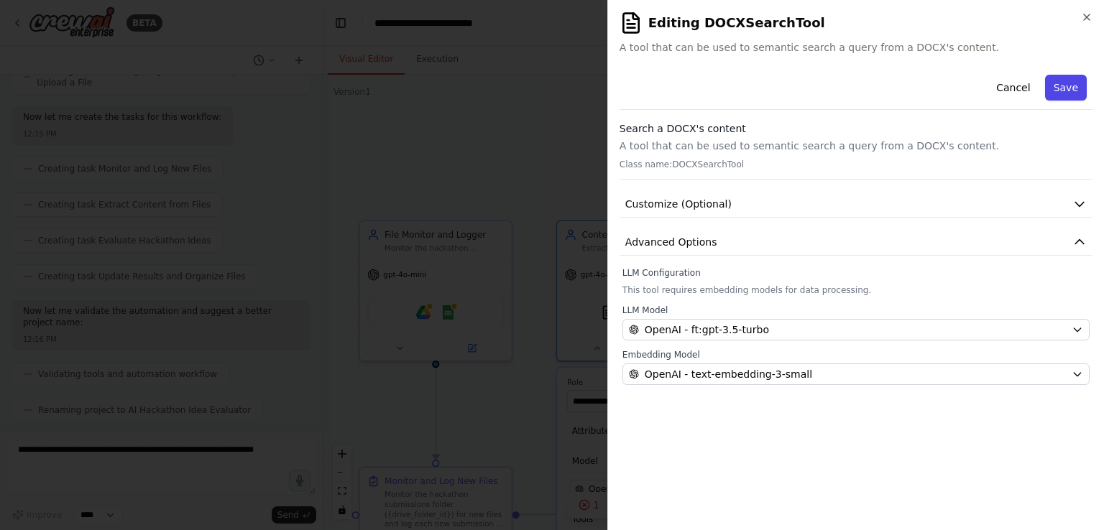
click at [1060, 79] on button "Save" at bounding box center [1066, 88] width 42 height 26
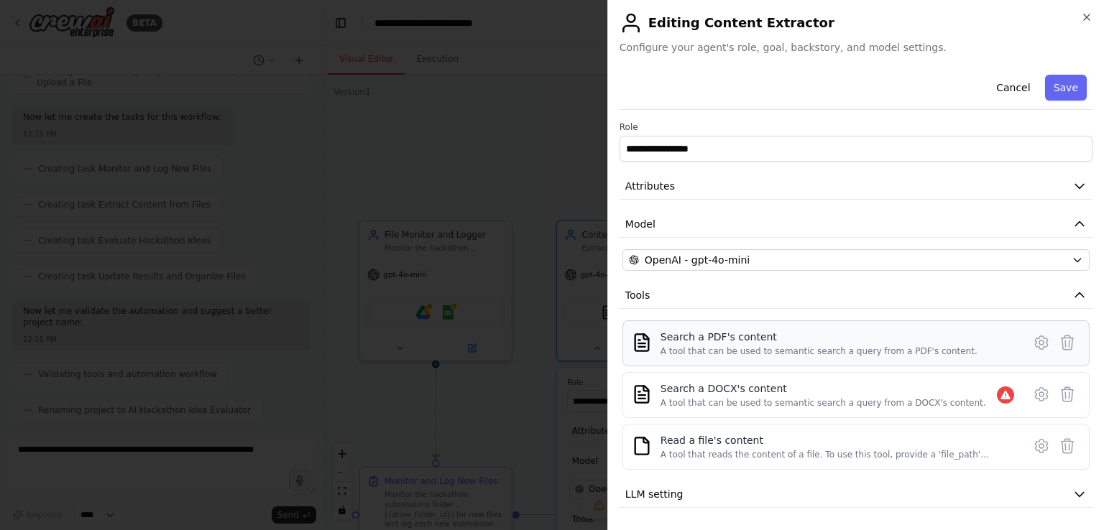
scroll to position [37, 0]
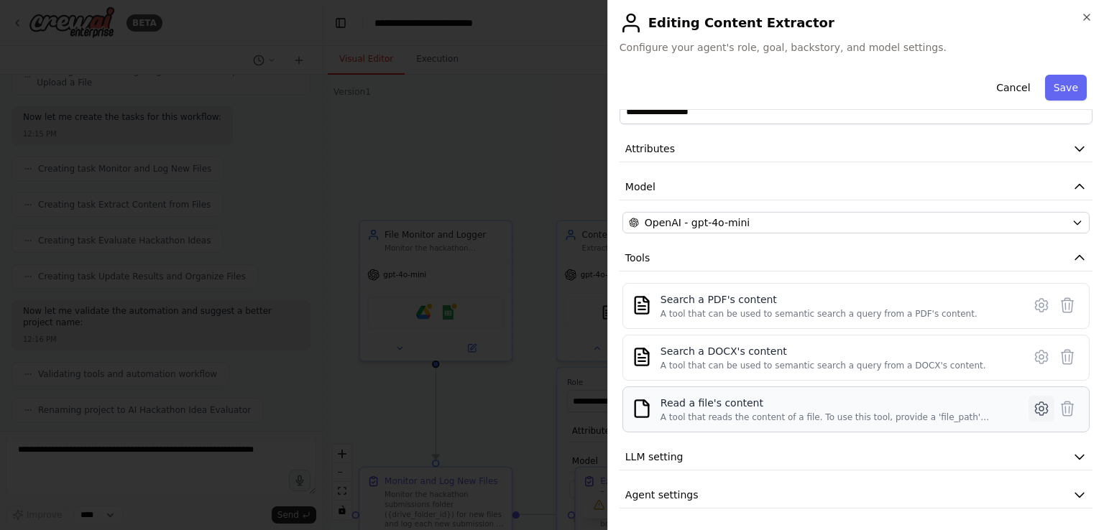
click at [1033, 410] on icon at bounding box center [1041, 408] width 17 height 17
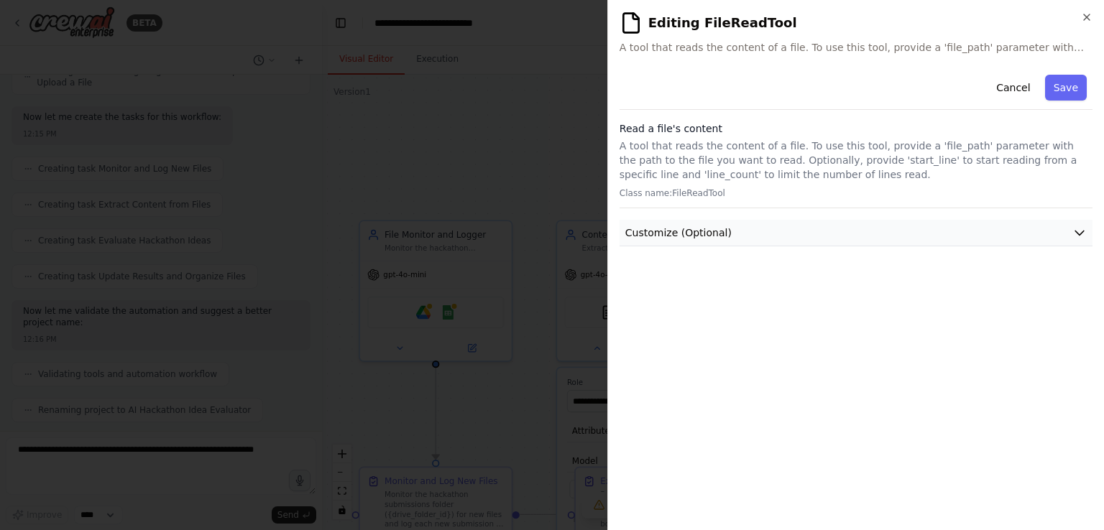
click at [857, 239] on button "Customize (Optional)" at bounding box center [855, 233] width 473 height 27
click at [1088, 13] on icon "button" at bounding box center [1086, 16] width 11 height 11
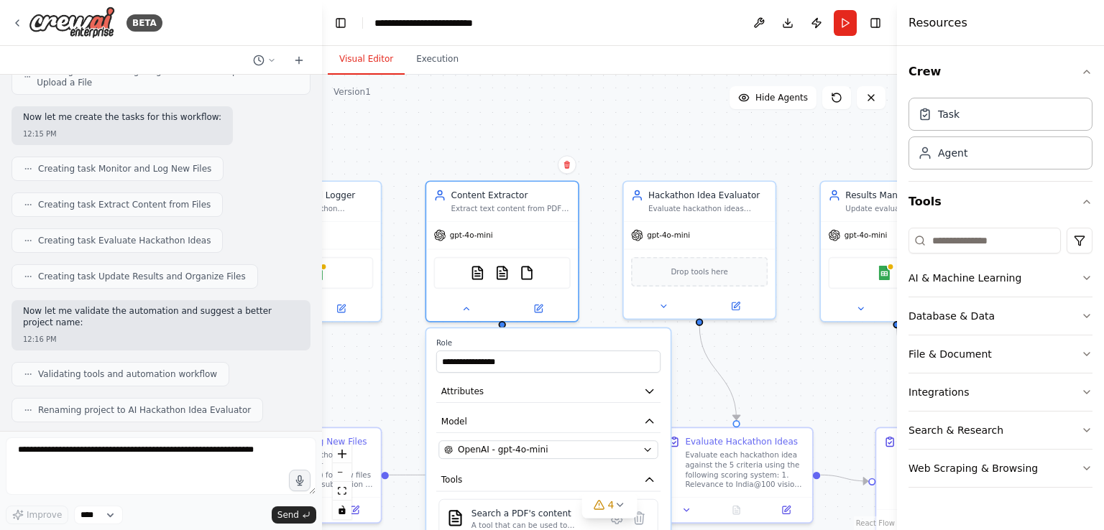
drag, startPoint x: 725, startPoint y: 282, endPoint x: 576, endPoint y: 234, distance: 157.0
click at [576, 234] on div ".deletable-edge-delete-btn { width: 20px; height: 20px; border: 0px solid #ffff…" at bounding box center [609, 303] width 575 height 456
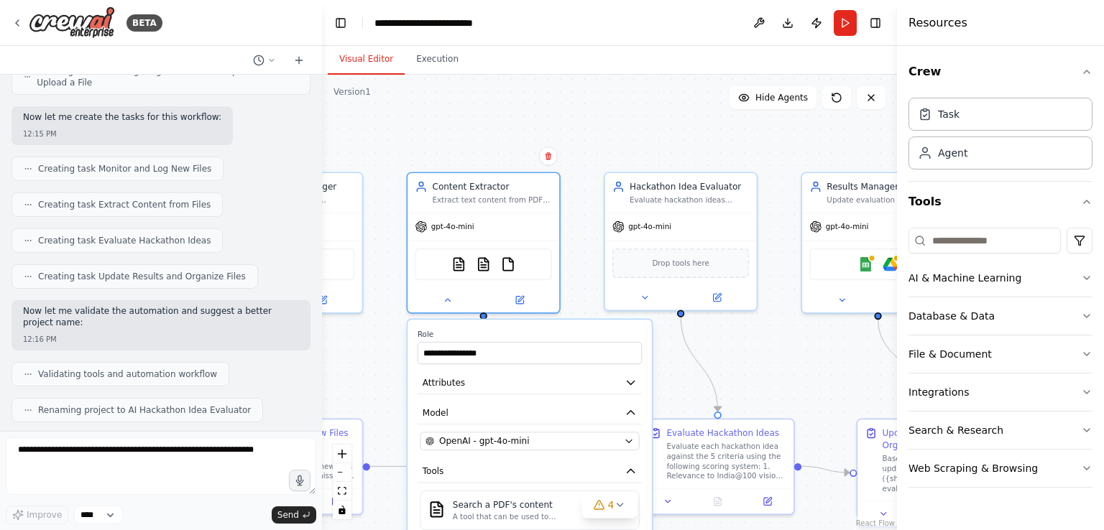
drag, startPoint x: 621, startPoint y: 119, endPoint x: 525, endPoint y: 121, distance: 96.3
click at [525, 121] on div ".deletable-edge-delete-btn { width: 20px; height: 20px; border: 0px solid #ffff…" at bounding box center [609, 303] width 575 height 456
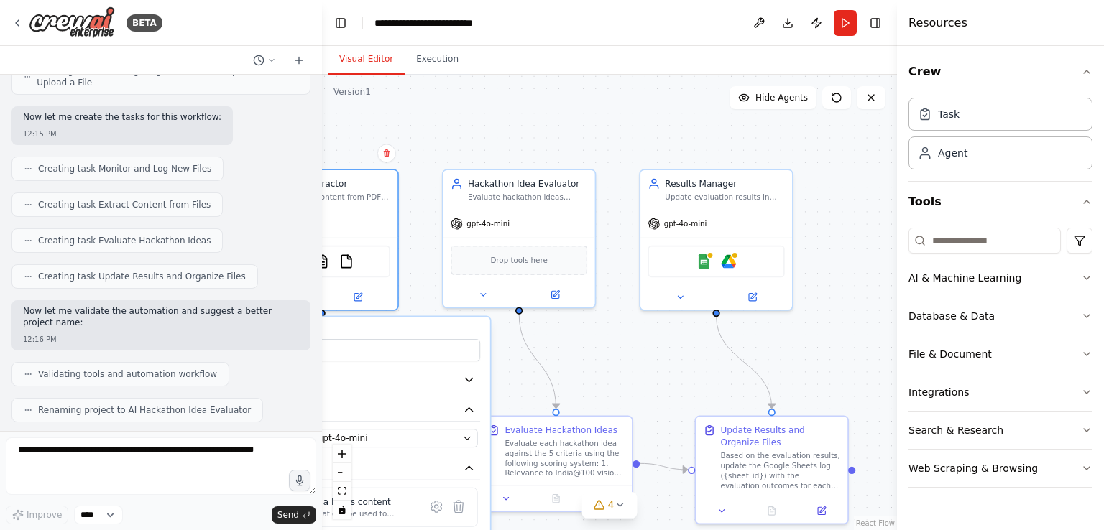
drag, startPoint x: 613, startPoint y: 139, endPoint x: 548, endPoint y: 135, distance: 65.5
click at [548, 135] on div ".deletable-edge-delete-btn { width: 20px; height: 20px; border: 0px solid #ffff…" at bounding box center [609, 303] width 575 height 456
click at [718, 251] on div "Google Sheets Google Drive" at bounding box center [715, 259] width 137 height 32
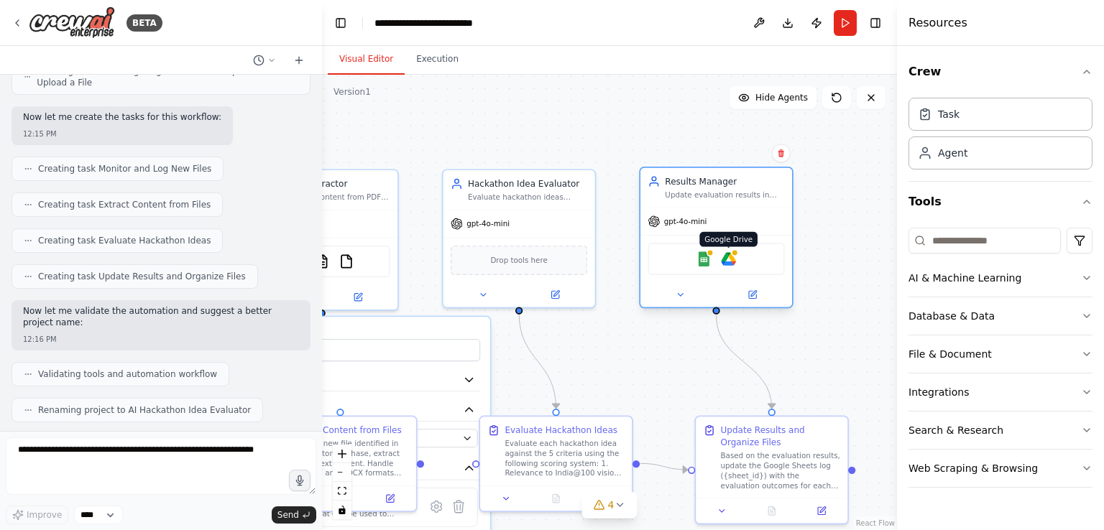
click at [730, 259] on img at bounding box center [728, 258] width 15 height 15
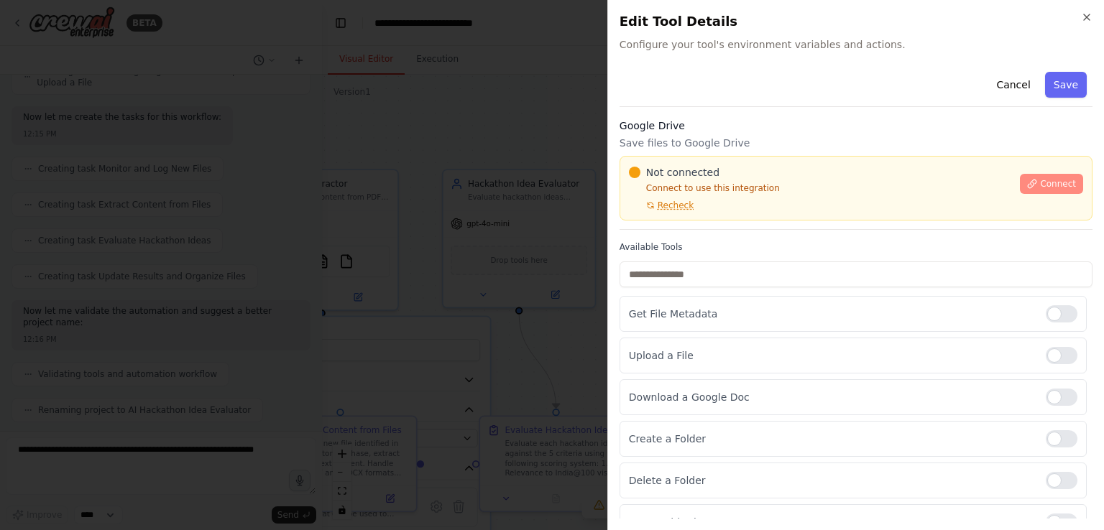
click at [1058, 179] on span "Connect" at bounding box center [1058, 183] width 36 height 11
click at [657, 136] on p "Save files to Google Drive" at bounding box center [855, 143] width 473 height 14
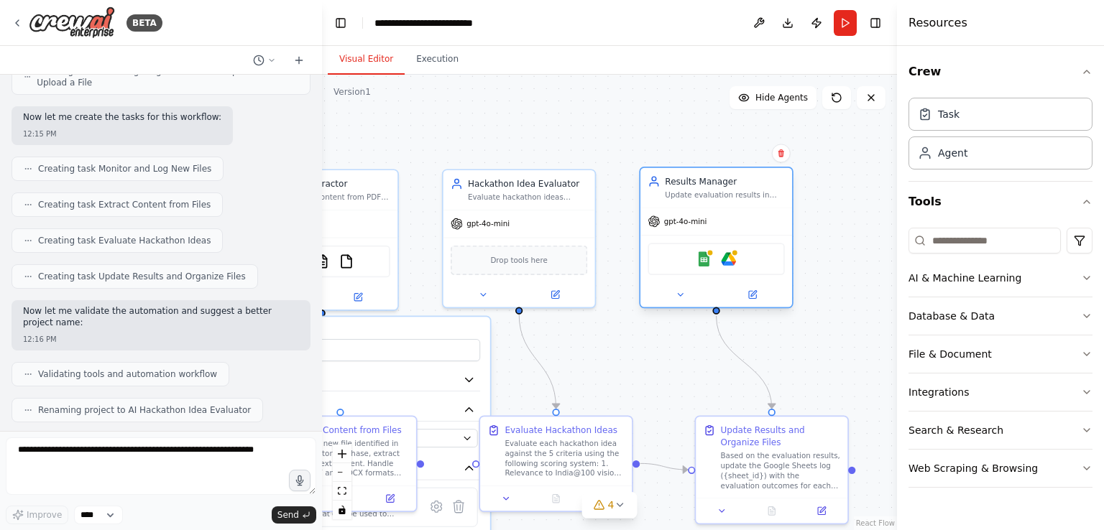
click at [696, 255] on div "Google Sheets Google Drive" at bounding box center [715, 259] width 137 height 32
click at [728, 263] on img at bounding box center [728, 258] width 15 height 15
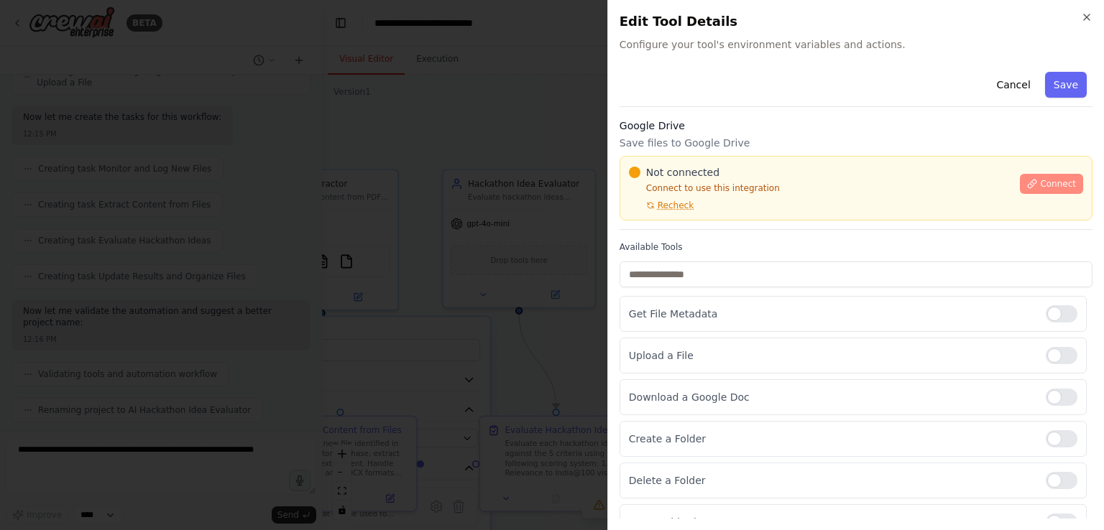
click at [1040, 183] on span "Connect" at bounding box center [1058, 183] width 36 height 11
click at [660, 145] on p "Save files to Google Drive" at bounding box center [855, 143] width 473 height 14
click at [578, 188] on div at bounding box center [552, 265] width 1104 height 530
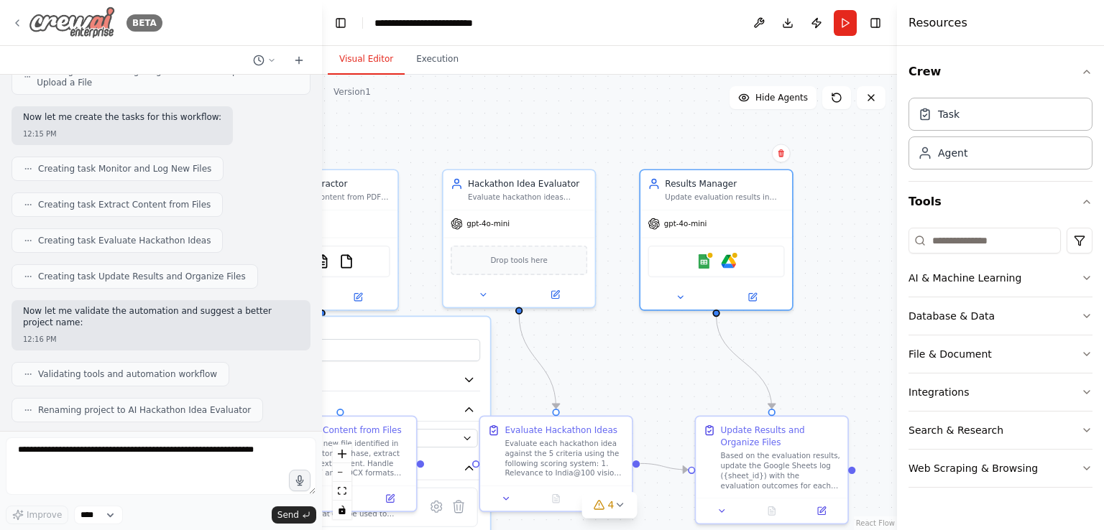
click at [20, 28] on icon at bounding box center [16, 22] width 11 height 11
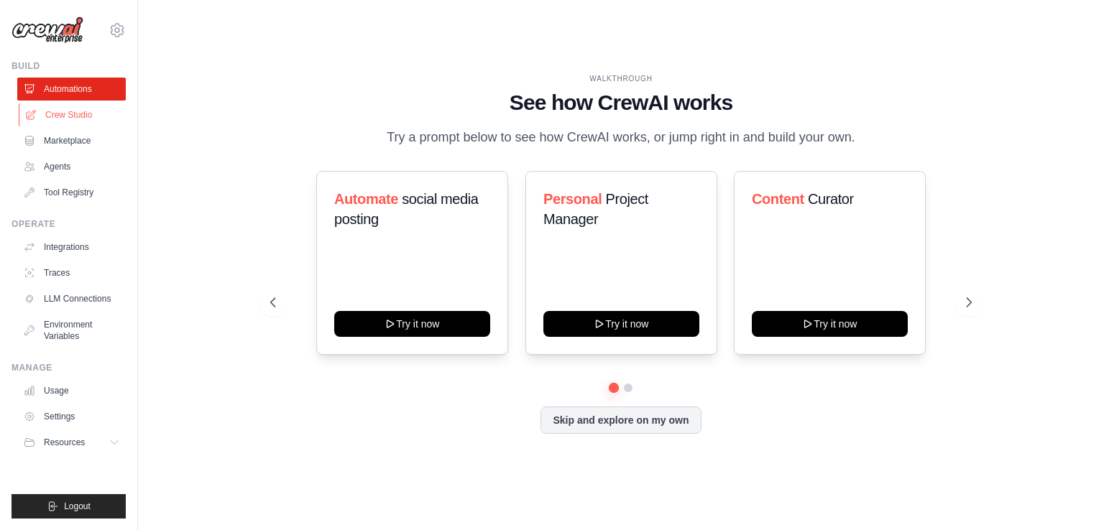
click at [74, 119] on link "Crew Studio" at bounding box center [73, 114] width 108 height 23
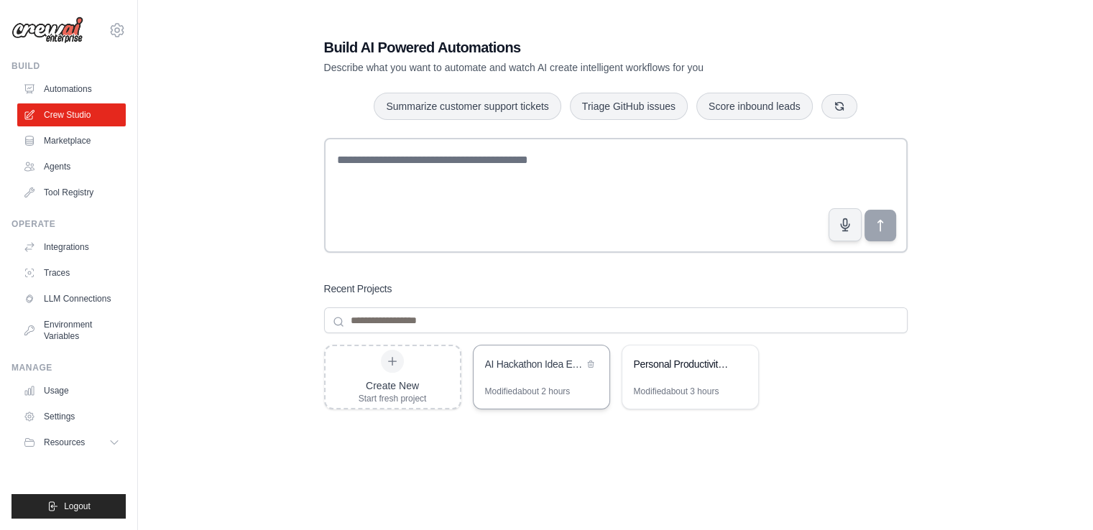
click at [555, 384] on div "AI Hackathon Idea Evaluator" at bounding box center [542, 366] width 136 height 40
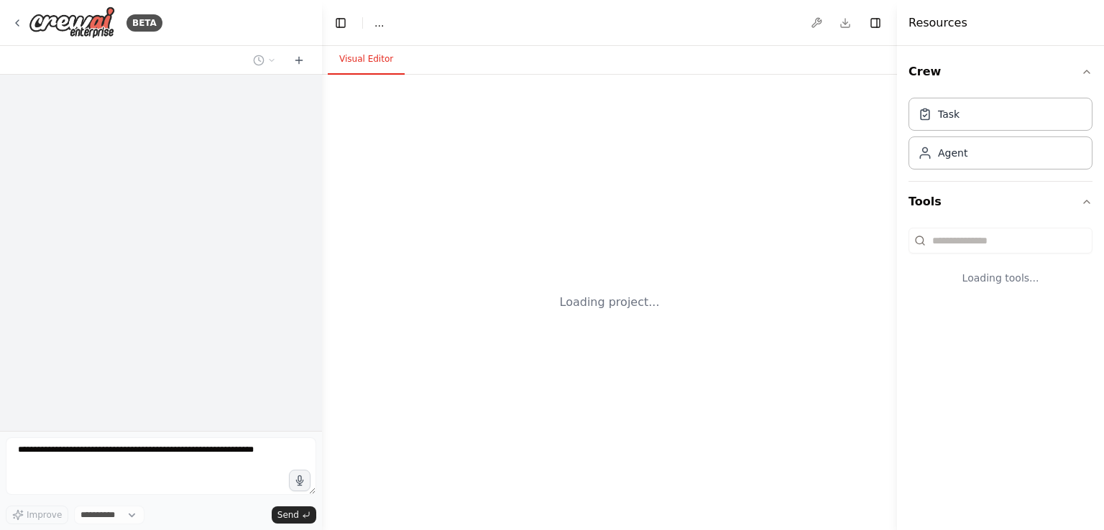
select select "****"
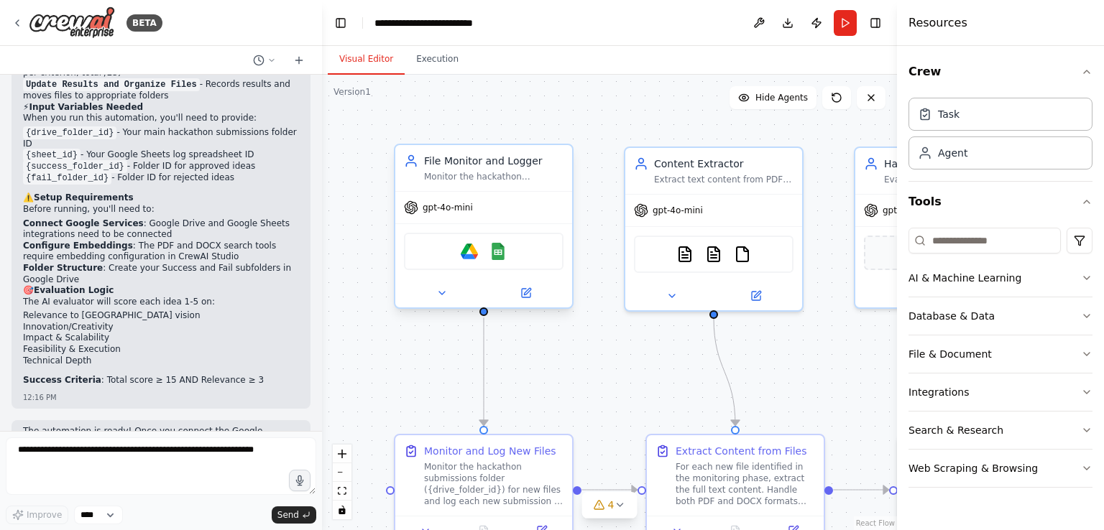
click at [434, 257] on div "Google Drive Google Sheets" at bounding box center [484, 251] width 160 height 37
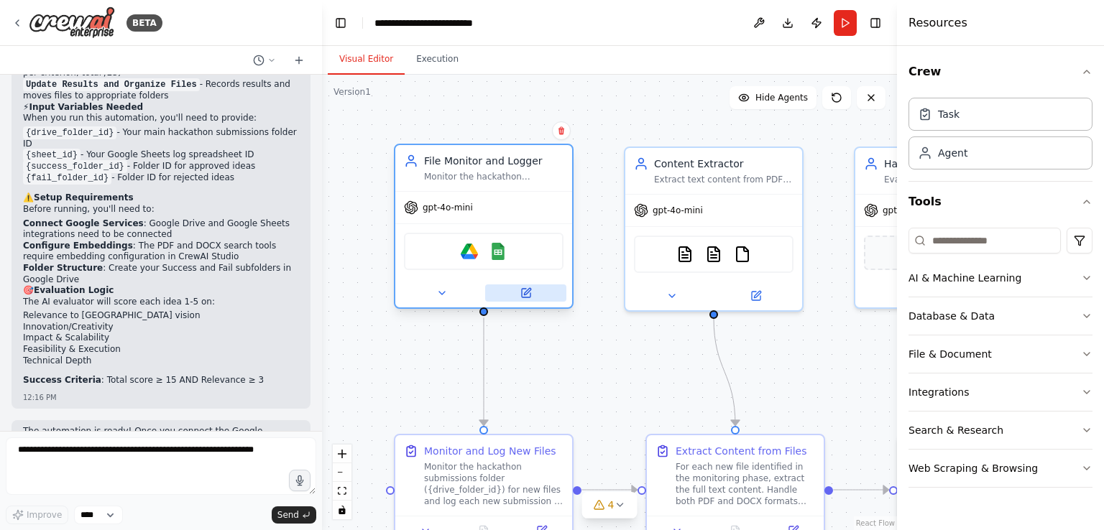
click at [523, 291] on icon at bounding box center [526, 293] width 9 height 9
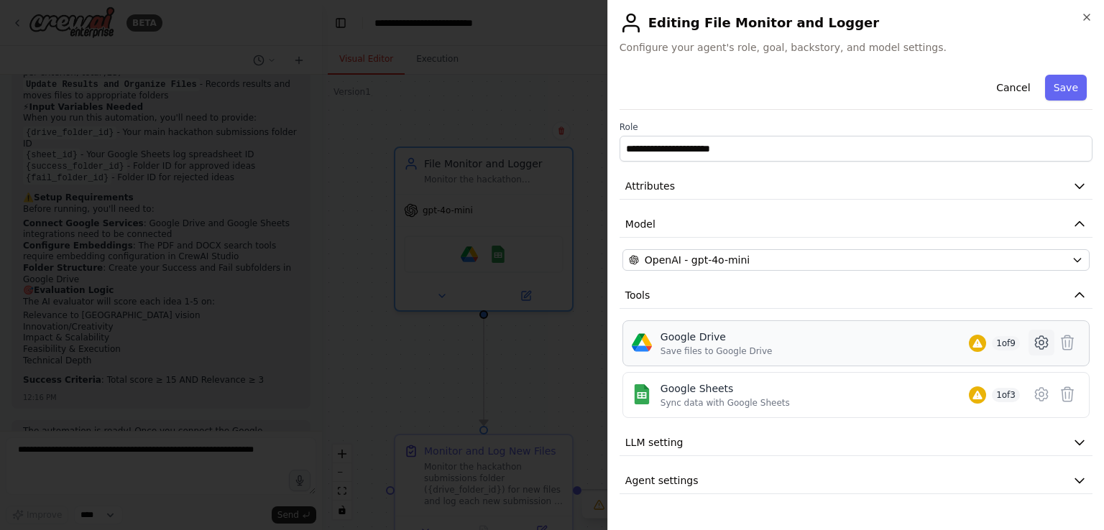
click at [1045, 338] on icon at bounding box center [1041, 342] width 17 height 17
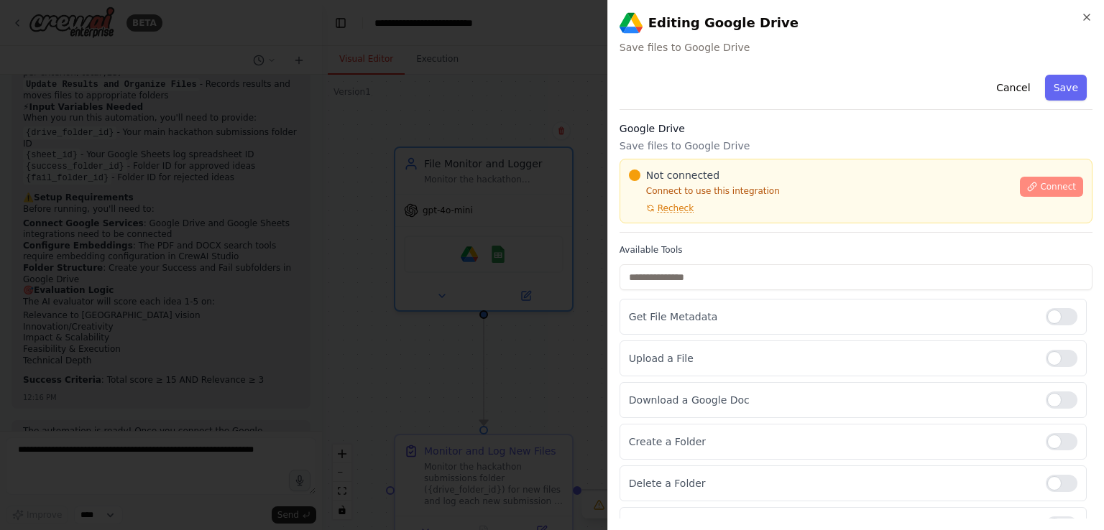
click at [1051, 183] on span "Connect" at bounding box center [1058, 186] width 36 height 11
click at [1040, 189] on span "Connect" at bounding box center [1058, 186] width 36 height 11
click at [644, 144] on p "Save files to Google Drive" at bounding box center [855, 146] width 473 height 14
click at [639, 194] on p "Connect to use this integration" at bounding box center [820, 190] width 383 height 11
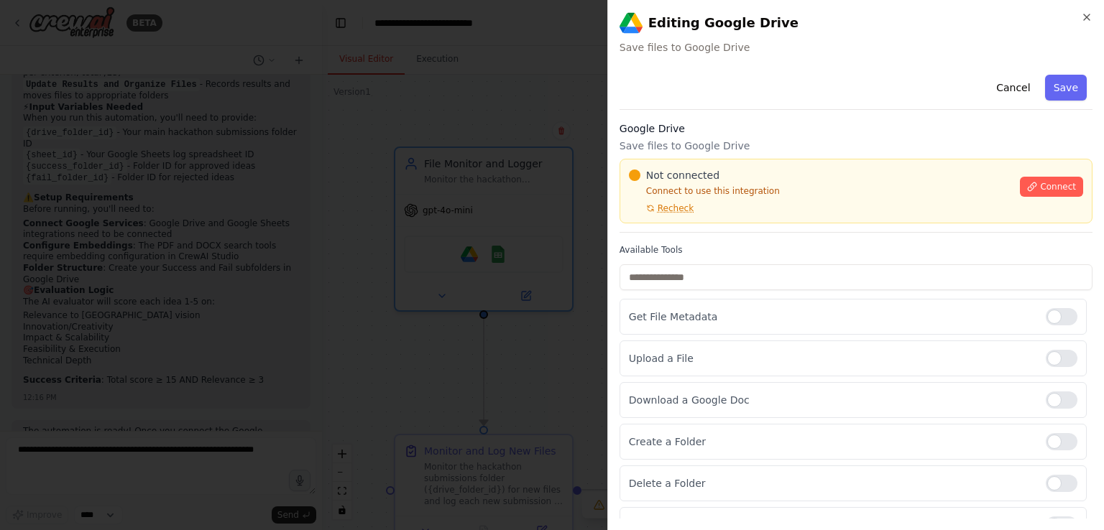
click at [445, 216] on div at bounding box center [552, 265] width 1104 height 530
